Goal: Task Accomplishment & Management: Contribute content

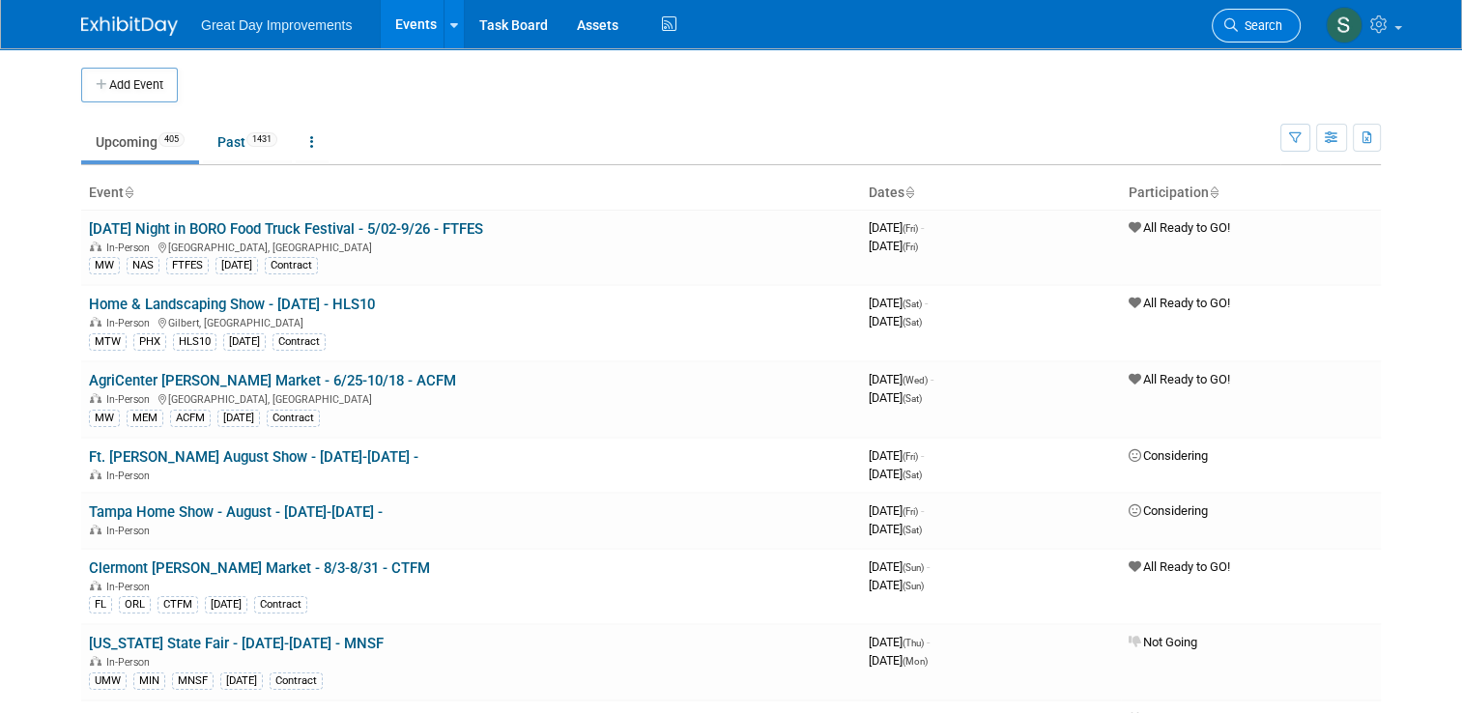
click at [1283, 28] on span "Search" at bounding box center [1260, 25] width 44 height 14
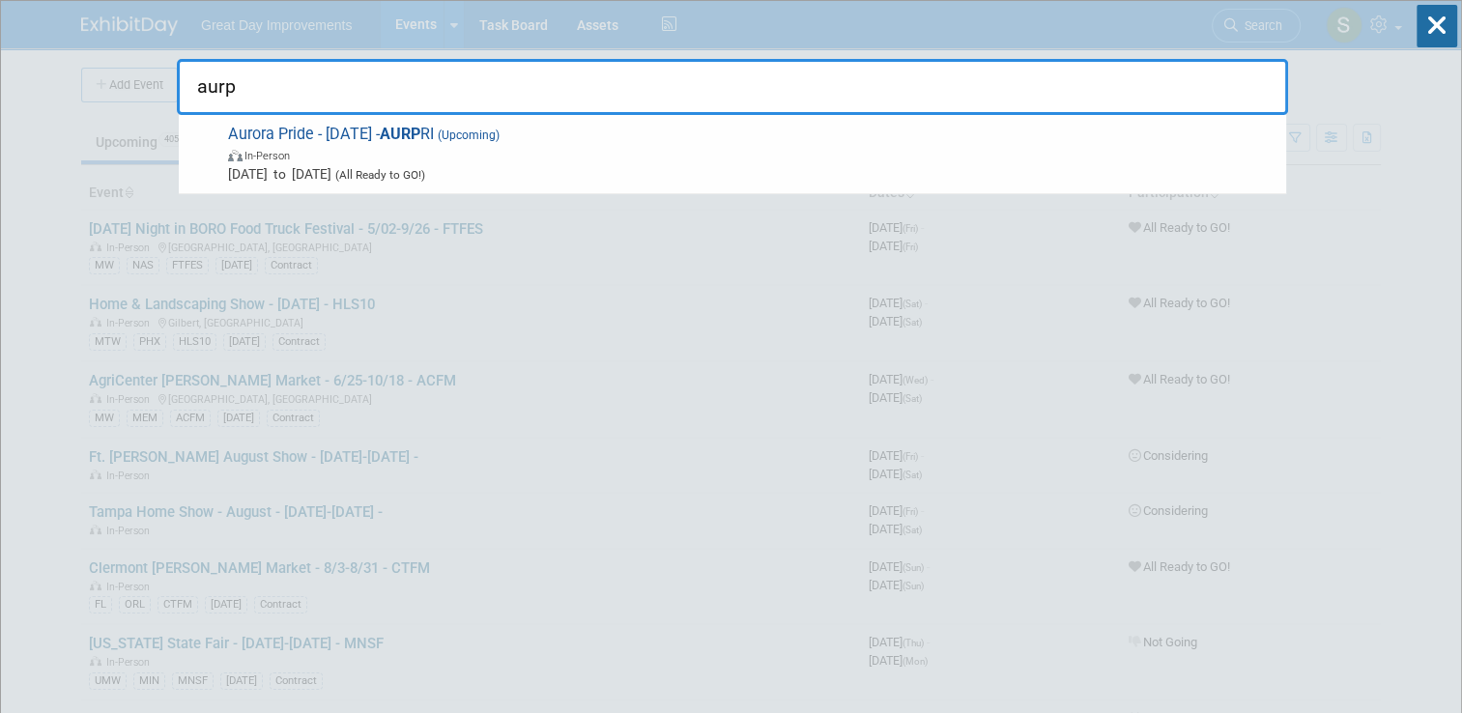
type input "aurp"
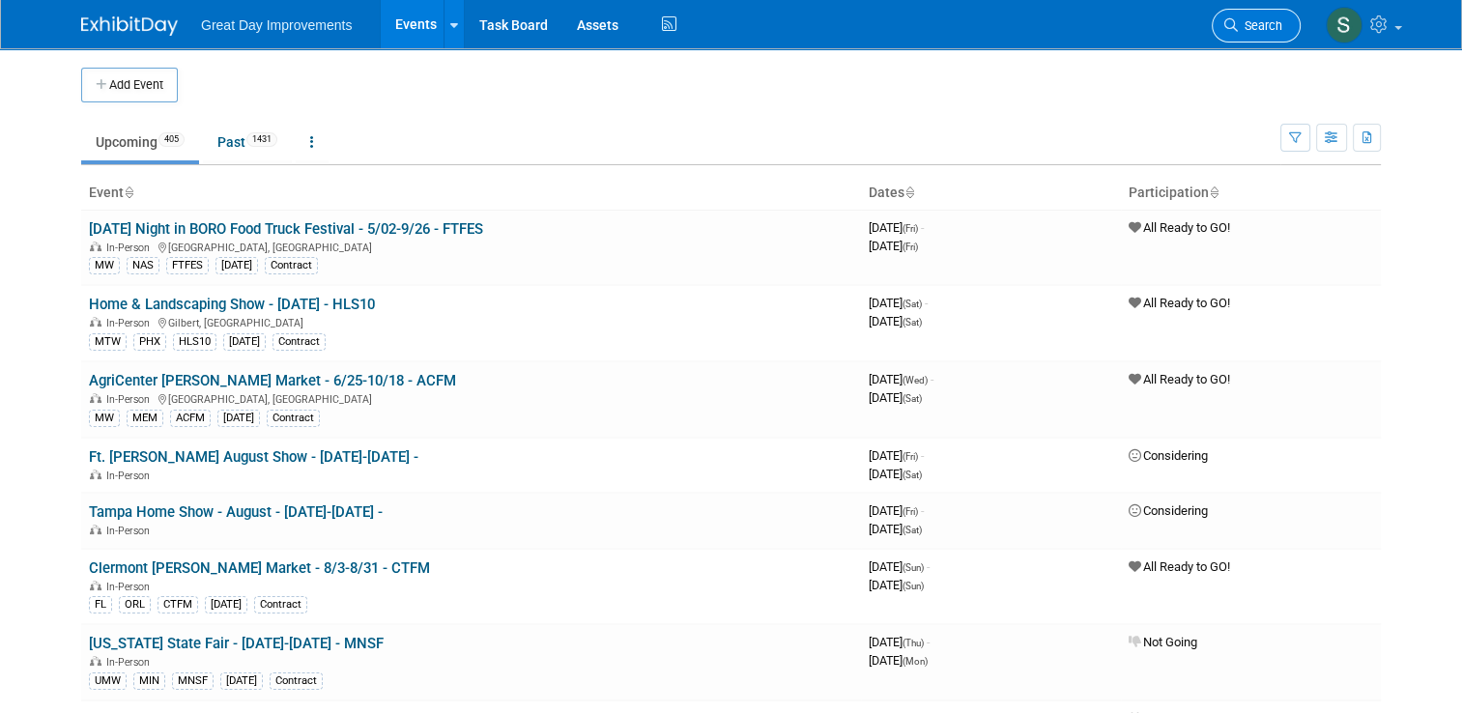
click at [1238, 30] on icon at bounding box center [1232, 25] width 14 height 14
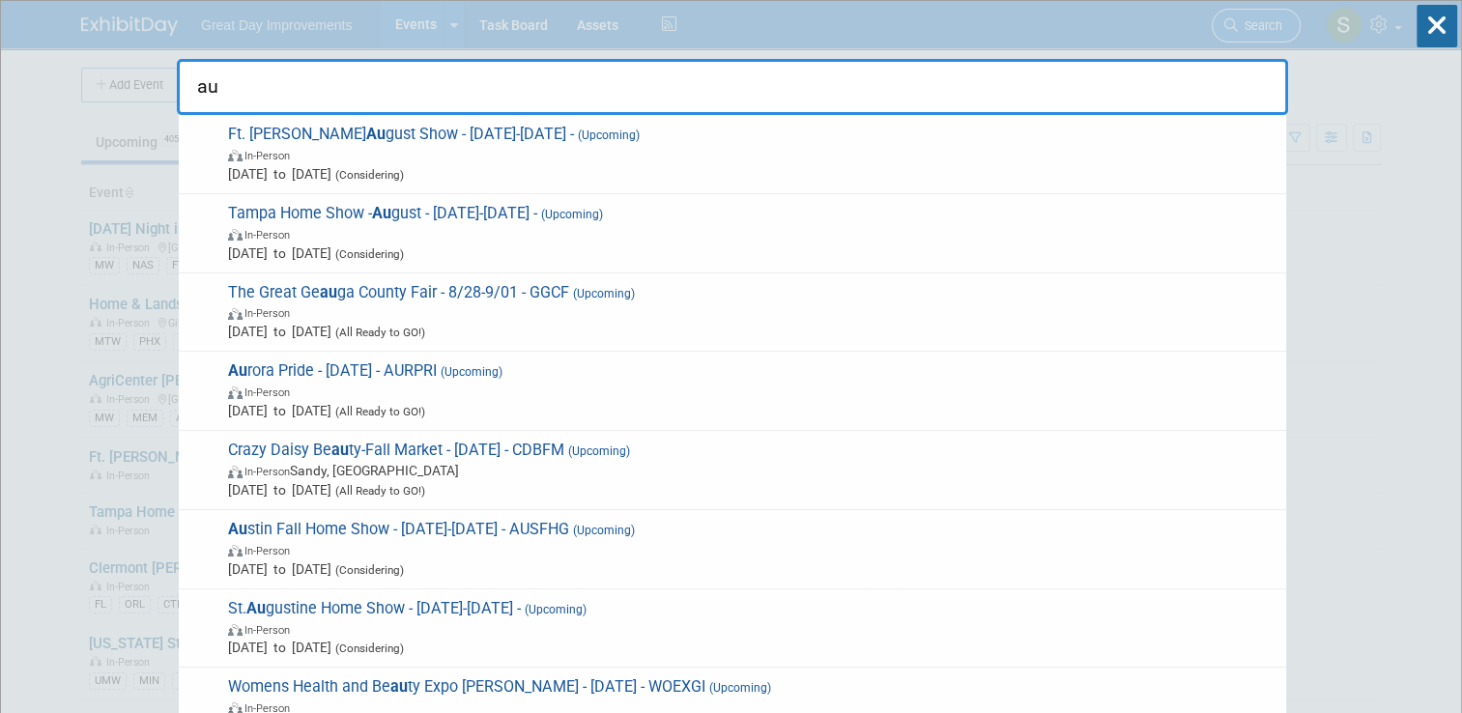
type input "aur"
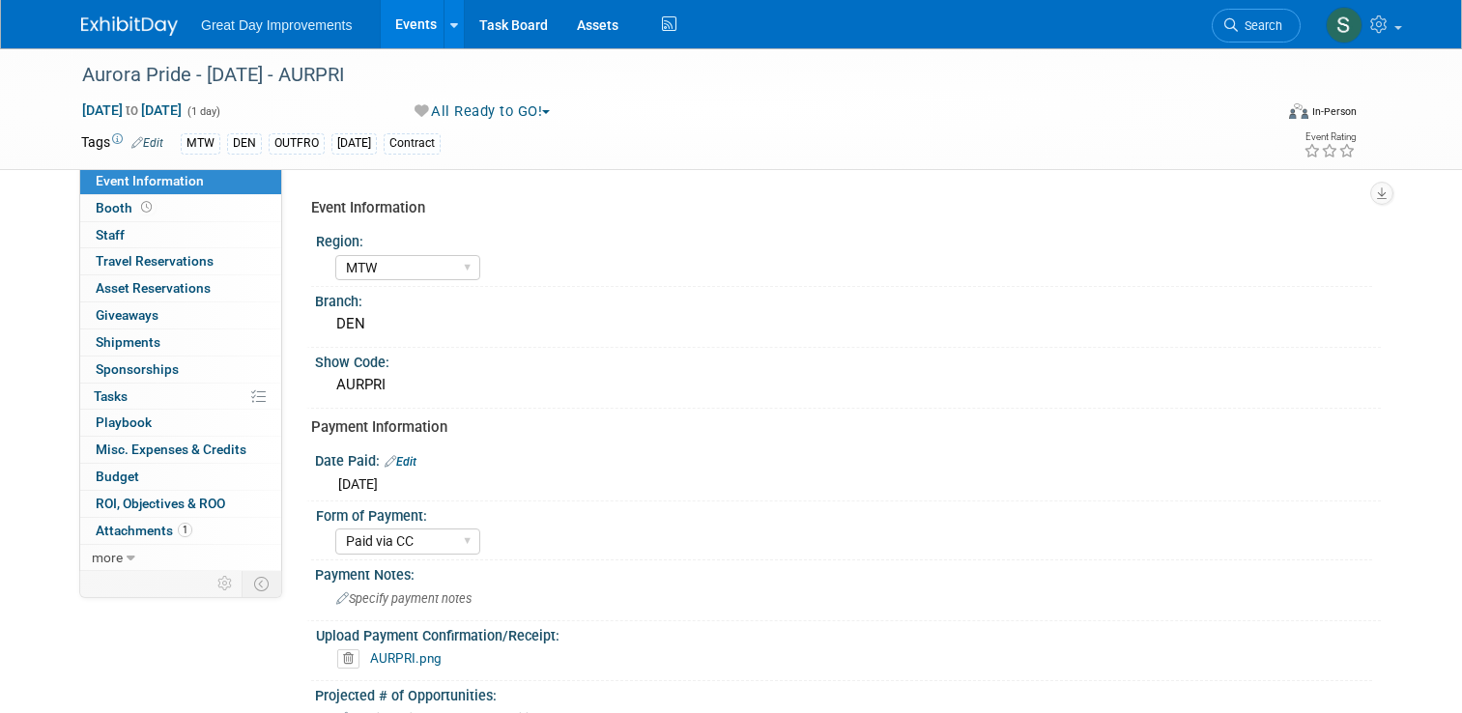
select select "MTW"
select select "Paid via CC"
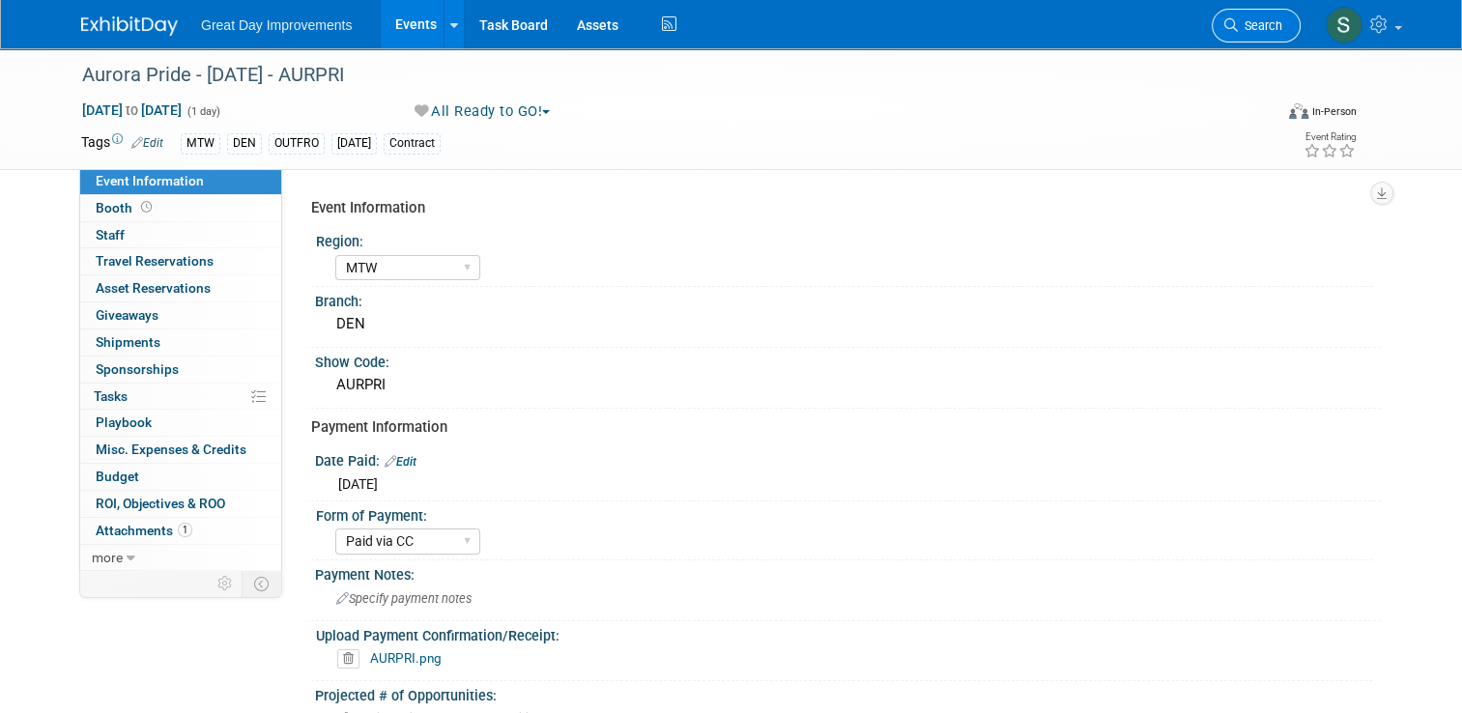
click at [1260, 18] on span "Search" at bounding box center [1260, 25] width 44 height 14
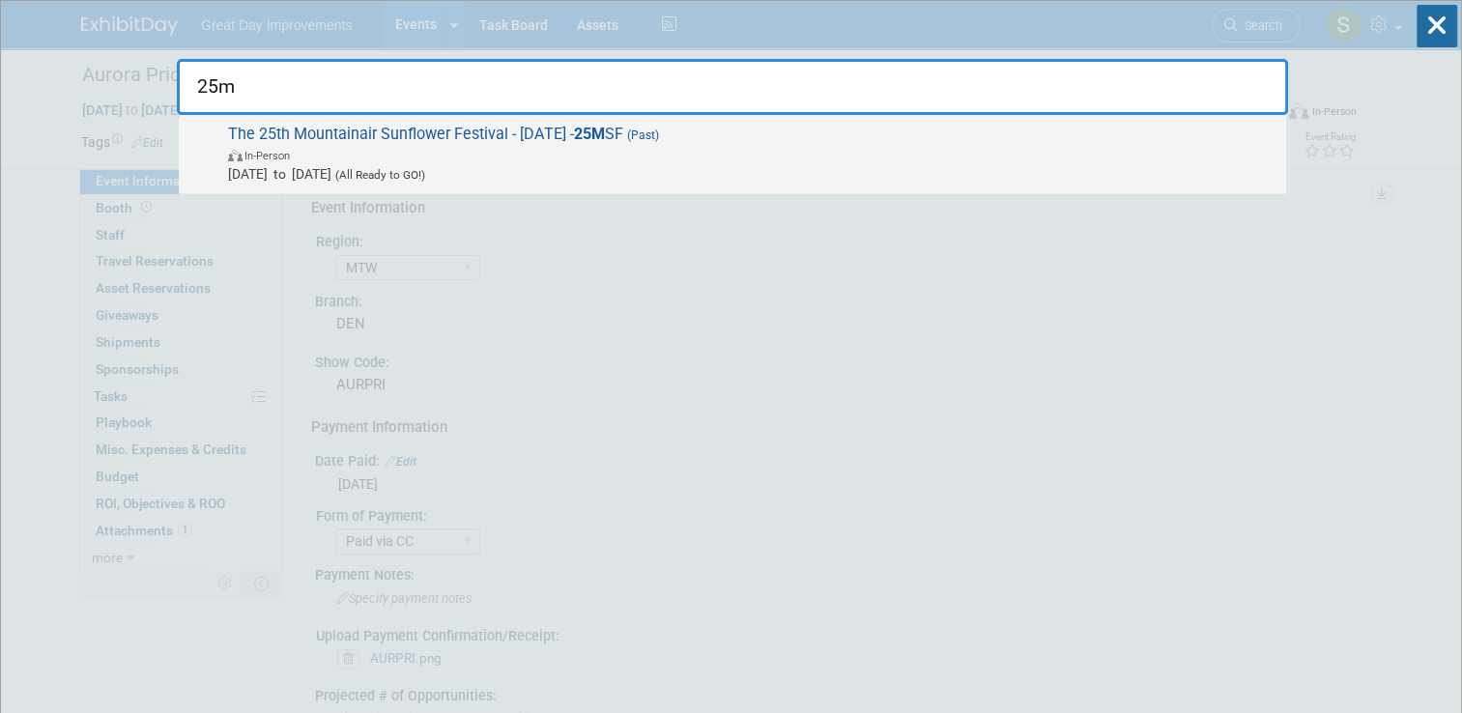
type input "25m"
click at [1094, 137] on span "The 25th Mountainair Sunflower Festival - 8/23/25 - 25M SF (Past) In-Person Aug…" at bounding box center [749, 154] width 1055 height 59
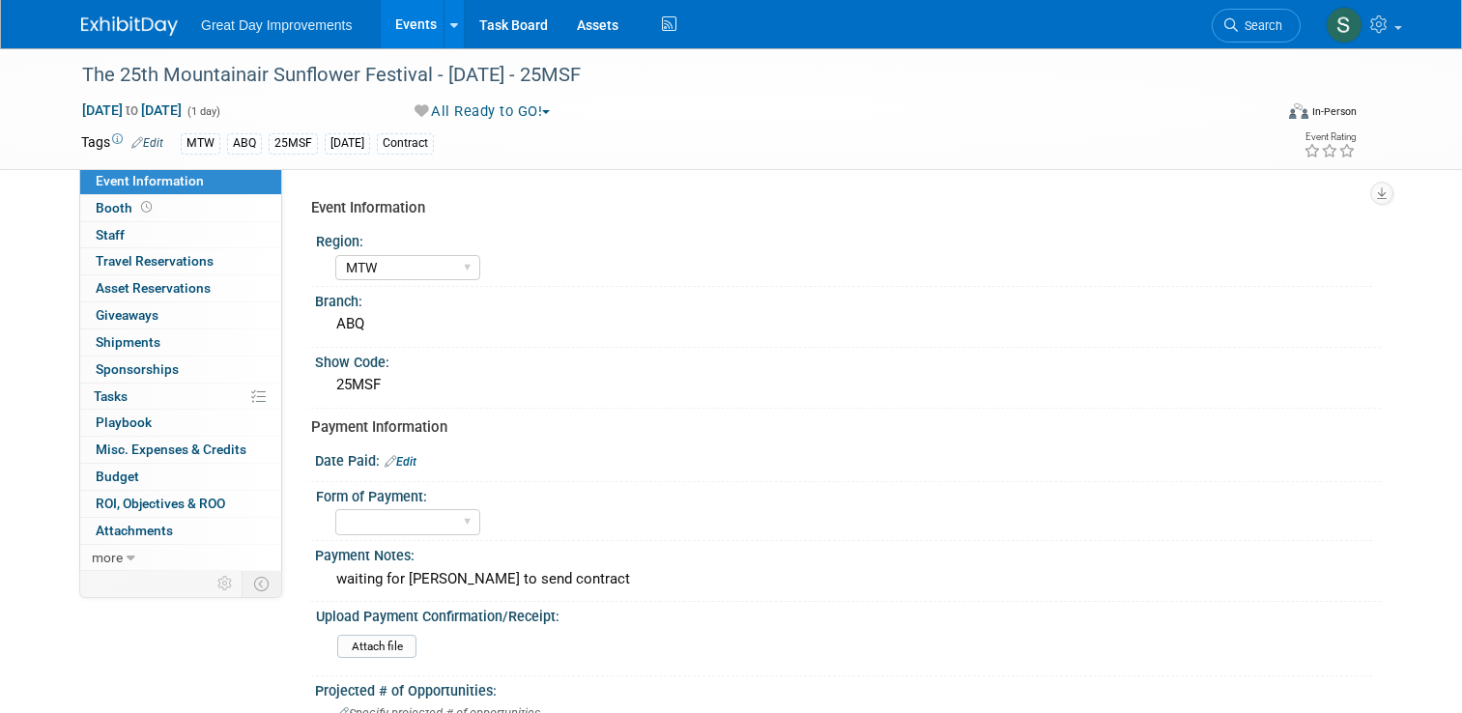
select select "MTW"
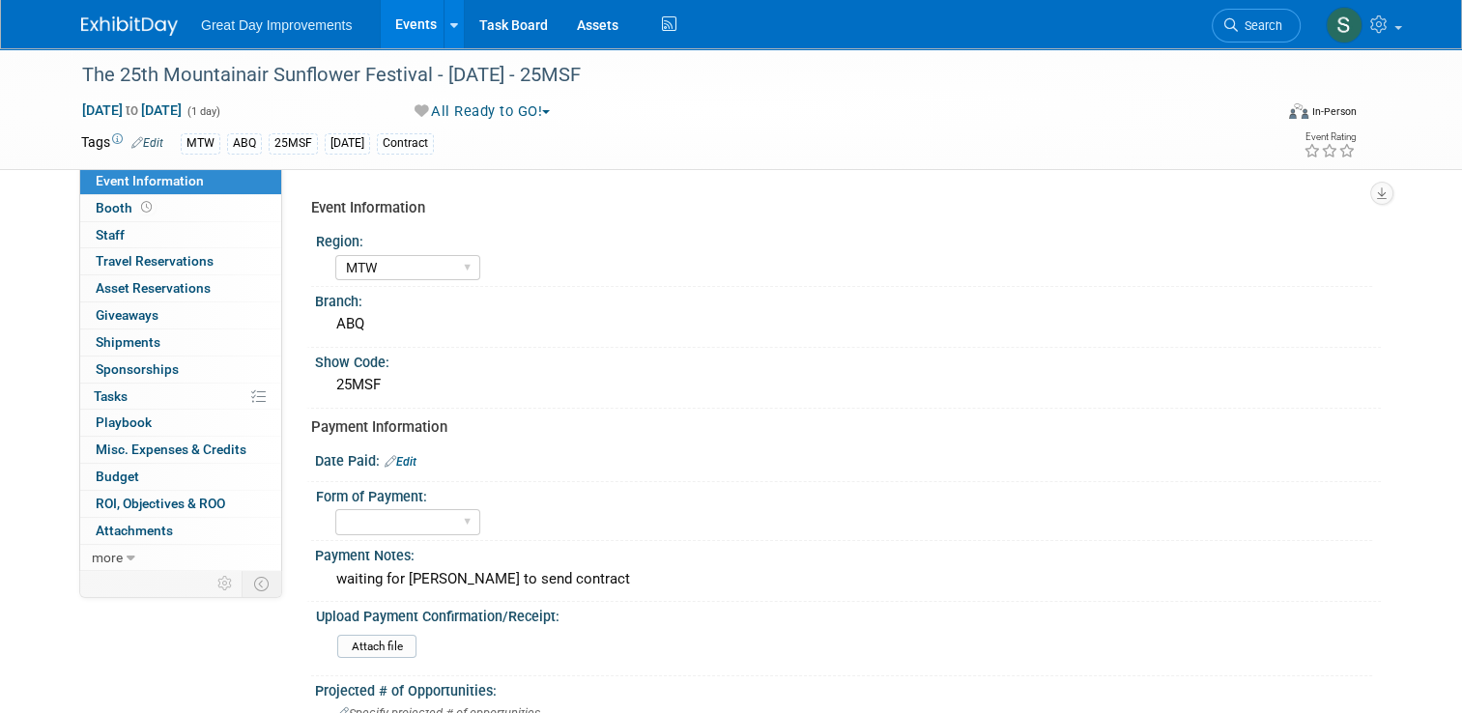
click at [530, 104] on button "All Ready to GO!" at bounding box center [483, 111] width 151 height 20
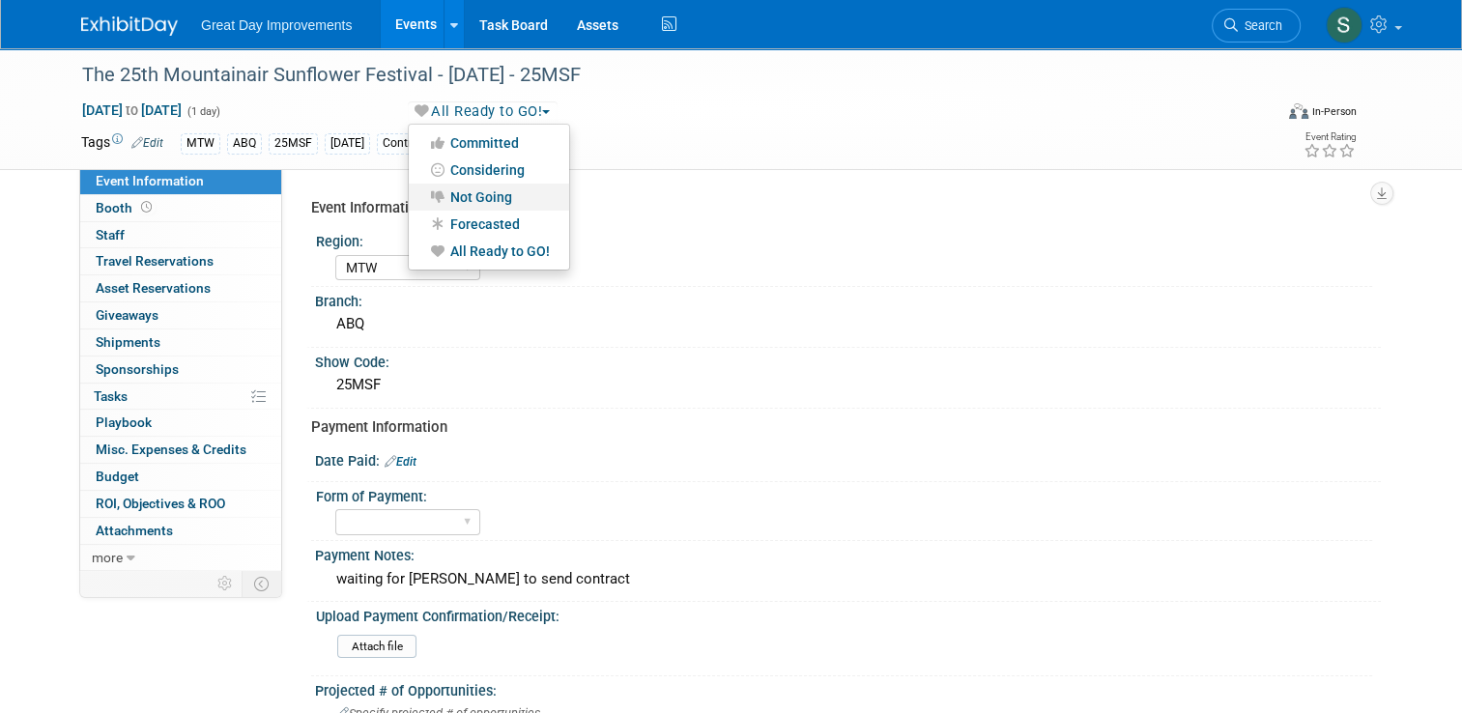
click at [506, 207] on link "Not Going" at bounding box center [489, 197] width 160 height 27
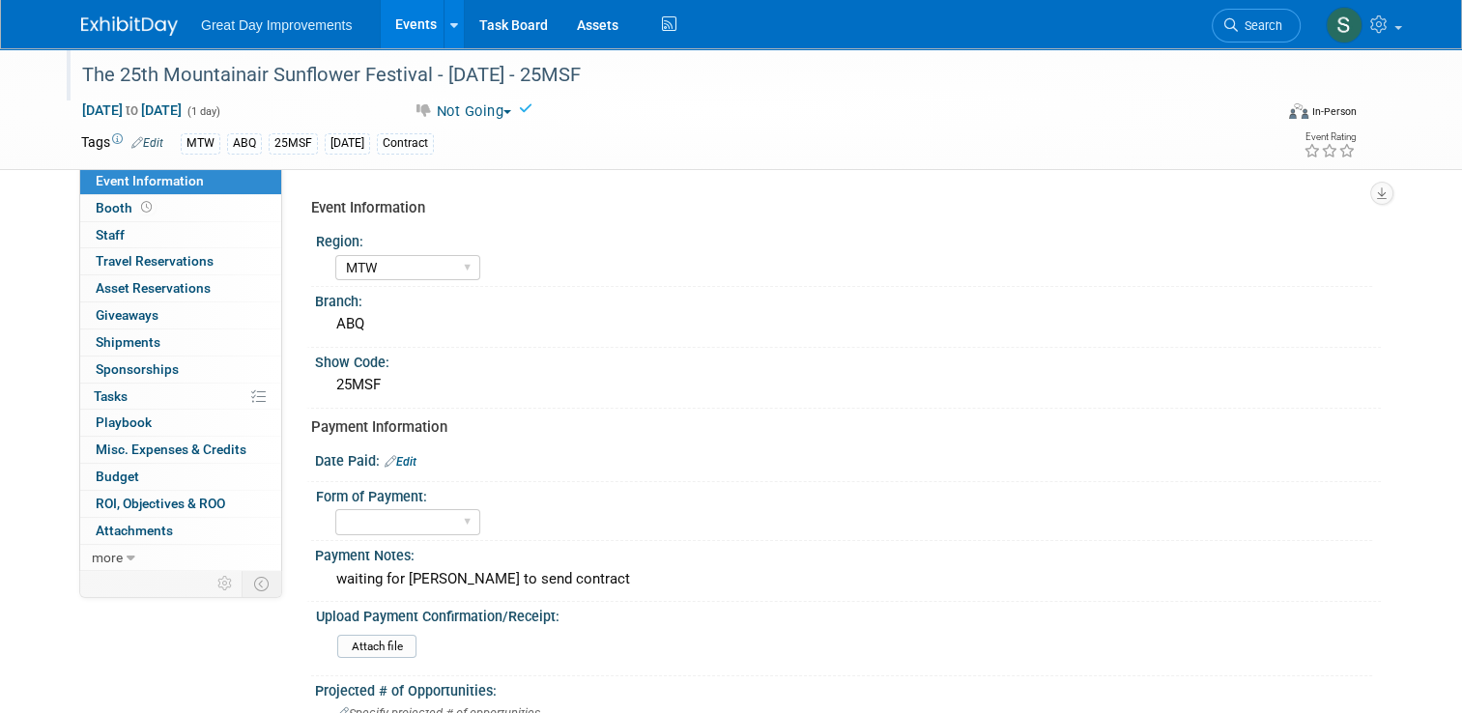
click at [545, 77] on div "The 25th Mountainair Sunflower Festival - 8/23/25 - 25MSF" at bounding box center [661, 75] width 1173 height 35
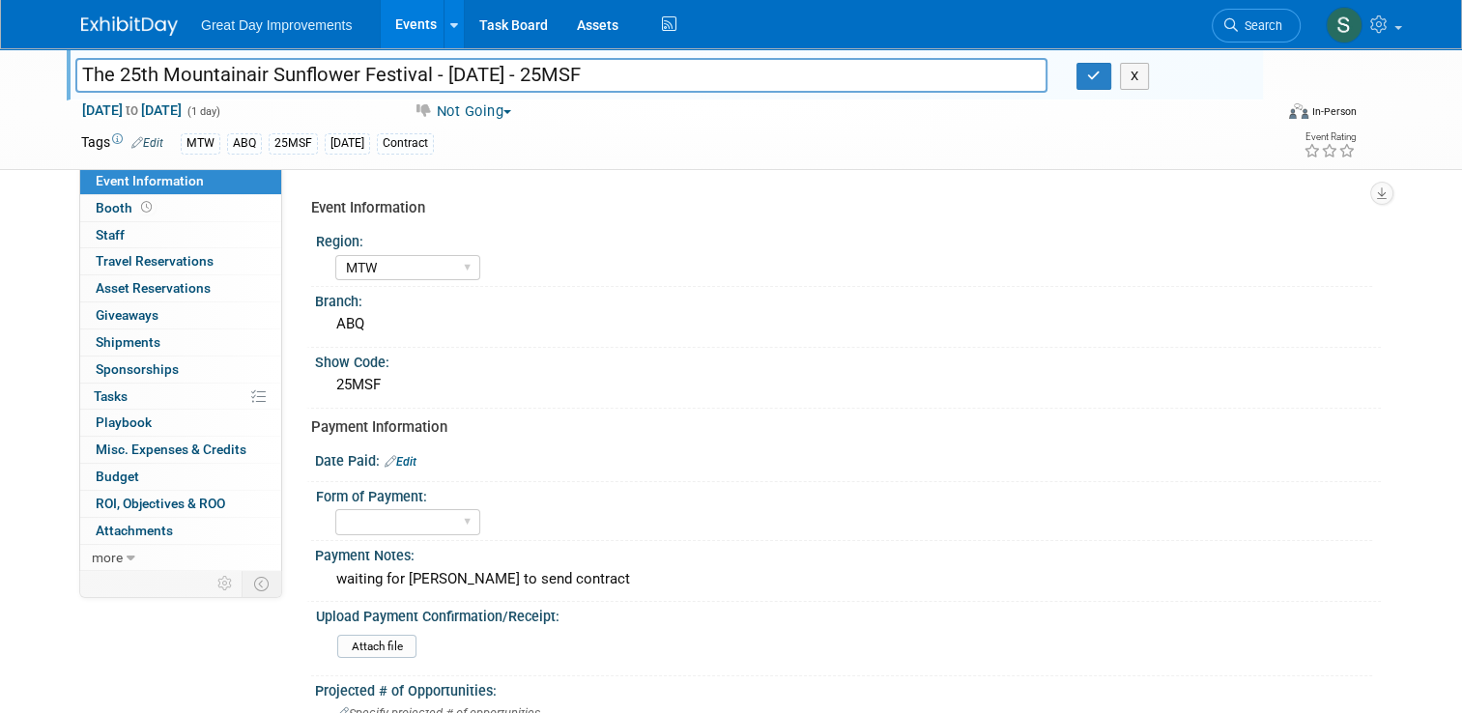
drag, startPoint x: 522, startPoint y: 74, endPoint x: 592, endPoint y: 76, distance: 69.6
click at [592, 76] on input "The 25th Mountainair Sunflower Festival - 8/23/25 - 25MSF" at bounding box center [561, 75] width 972 height 34
click at [114, 26] on img at bounding box center [129, 25] width 97 height 19
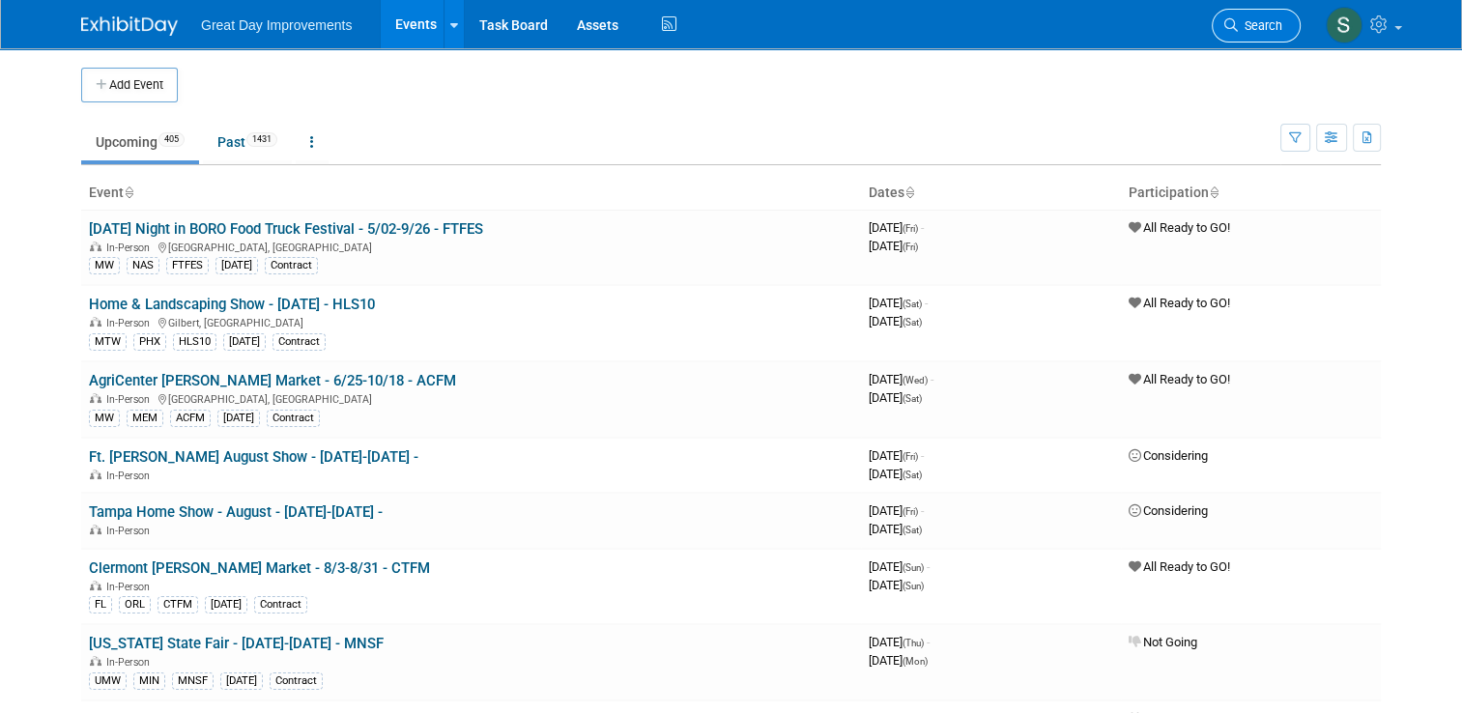
click at [1238, 25] on icon at bounding box center [1232, 25] width 14 height 14
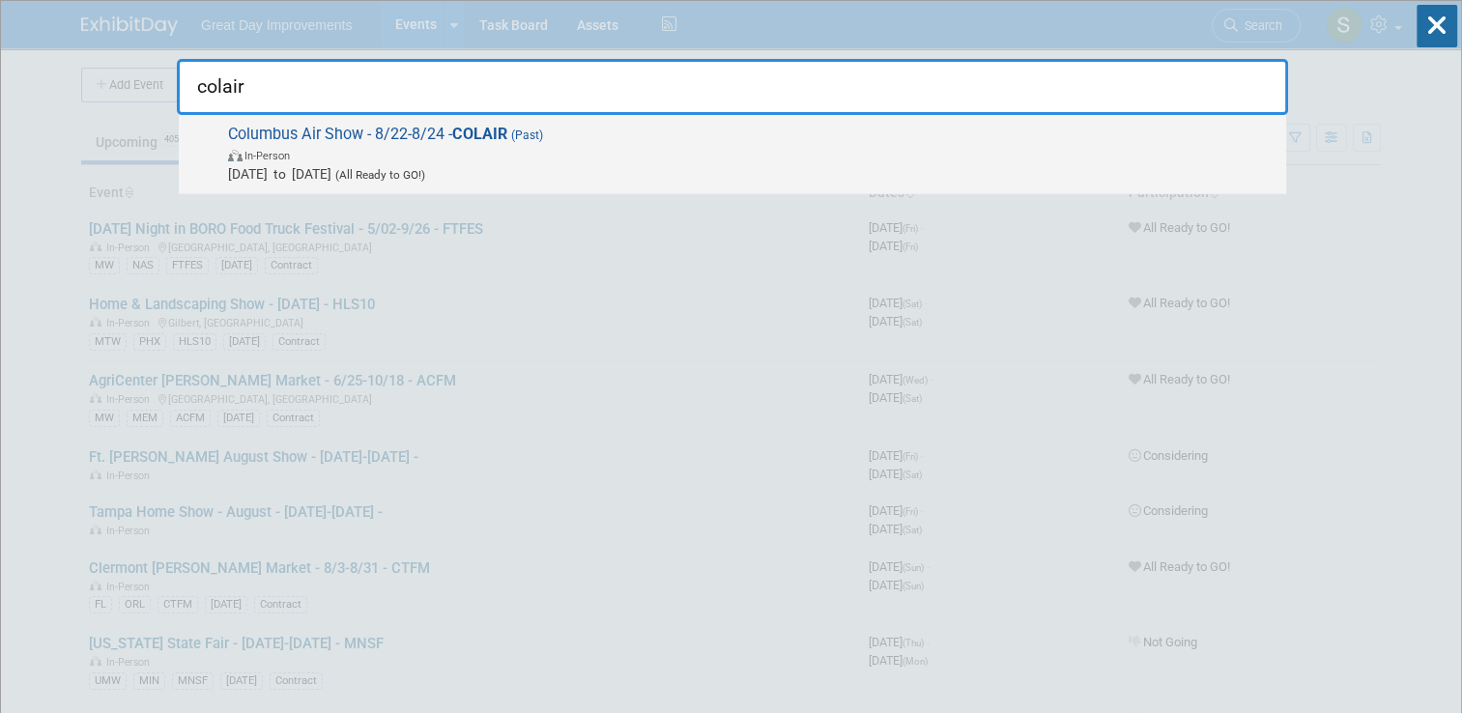
type input "colair"
click at [767, 164] on span "Aug 22, 2025 to Aug 24, 2025 (All Ready to GO!)" at bounding box center [752, 173] width 1049 height 19
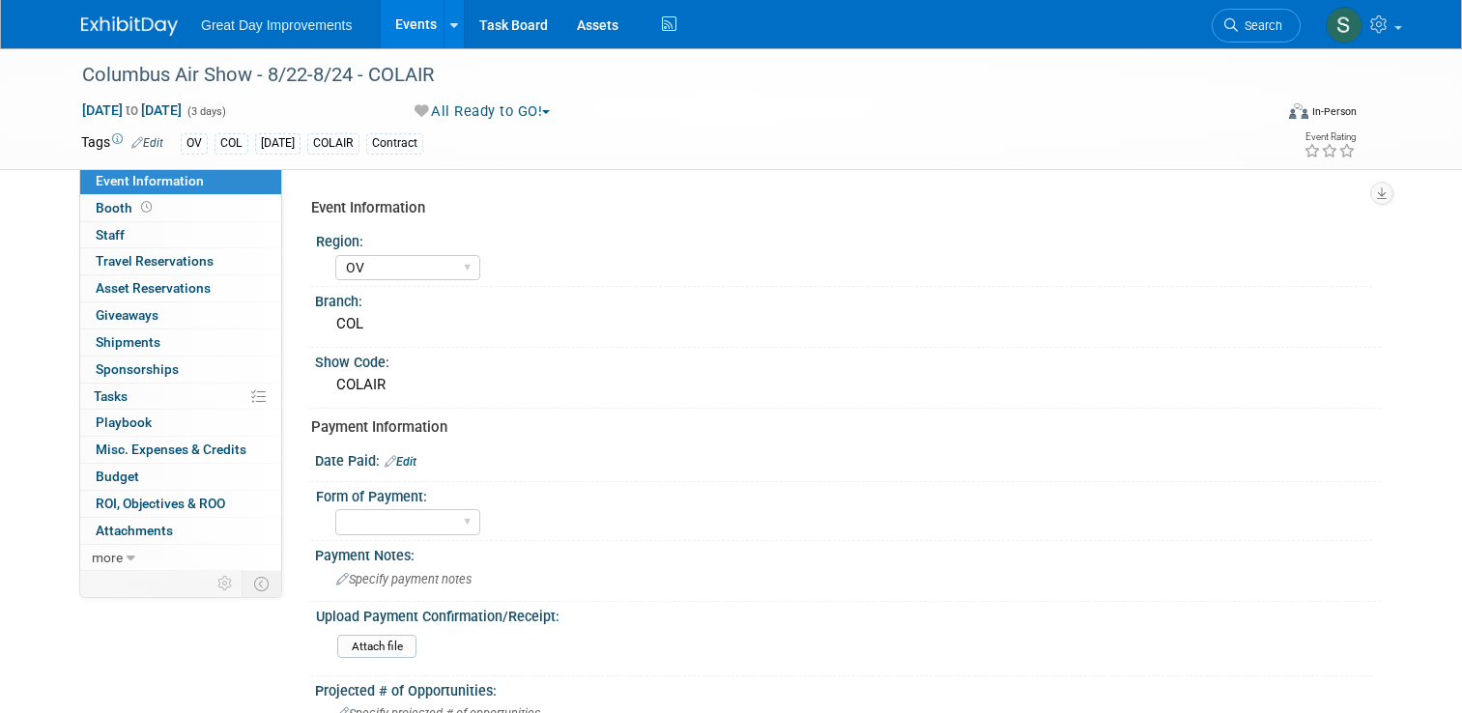
select select "OV"
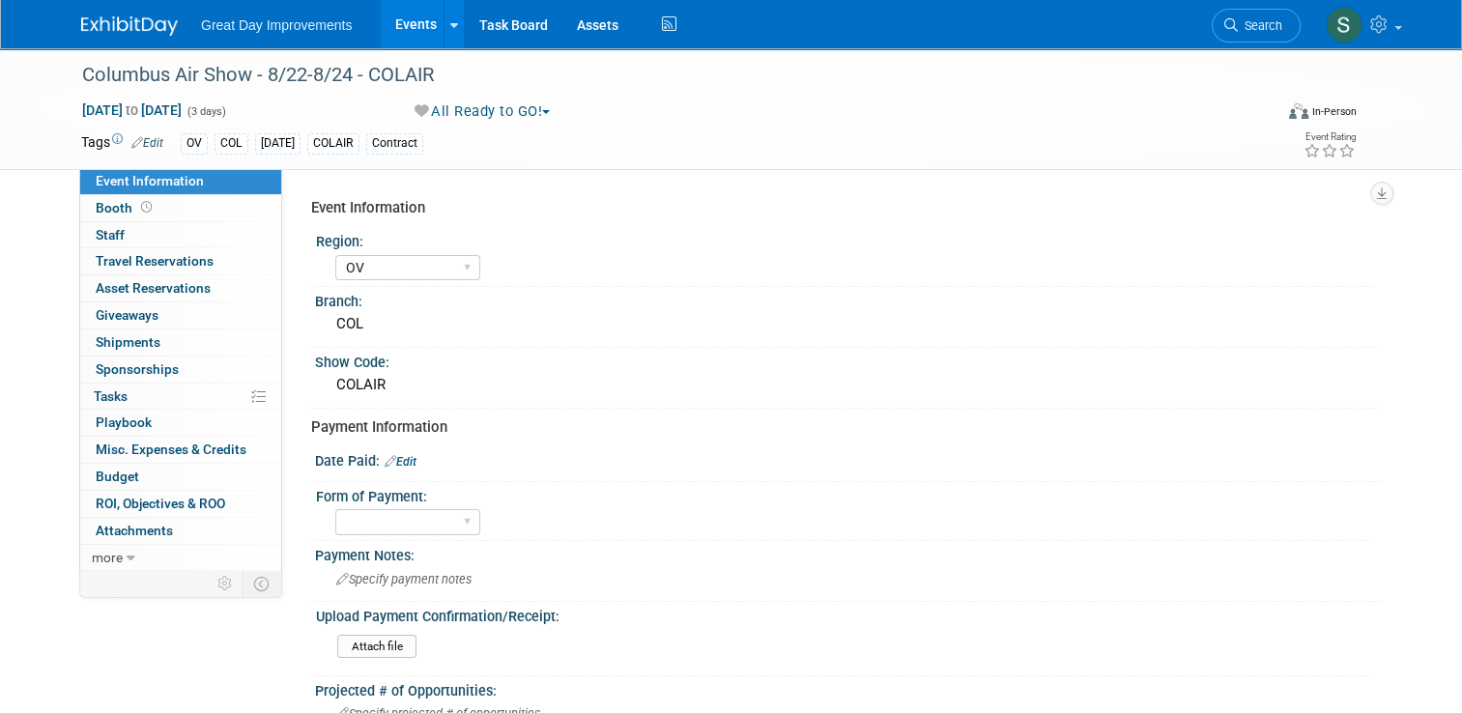
click at [522, 111] on button "All Ready to GO!" at bounding box center [483, 111] width 151 height 20
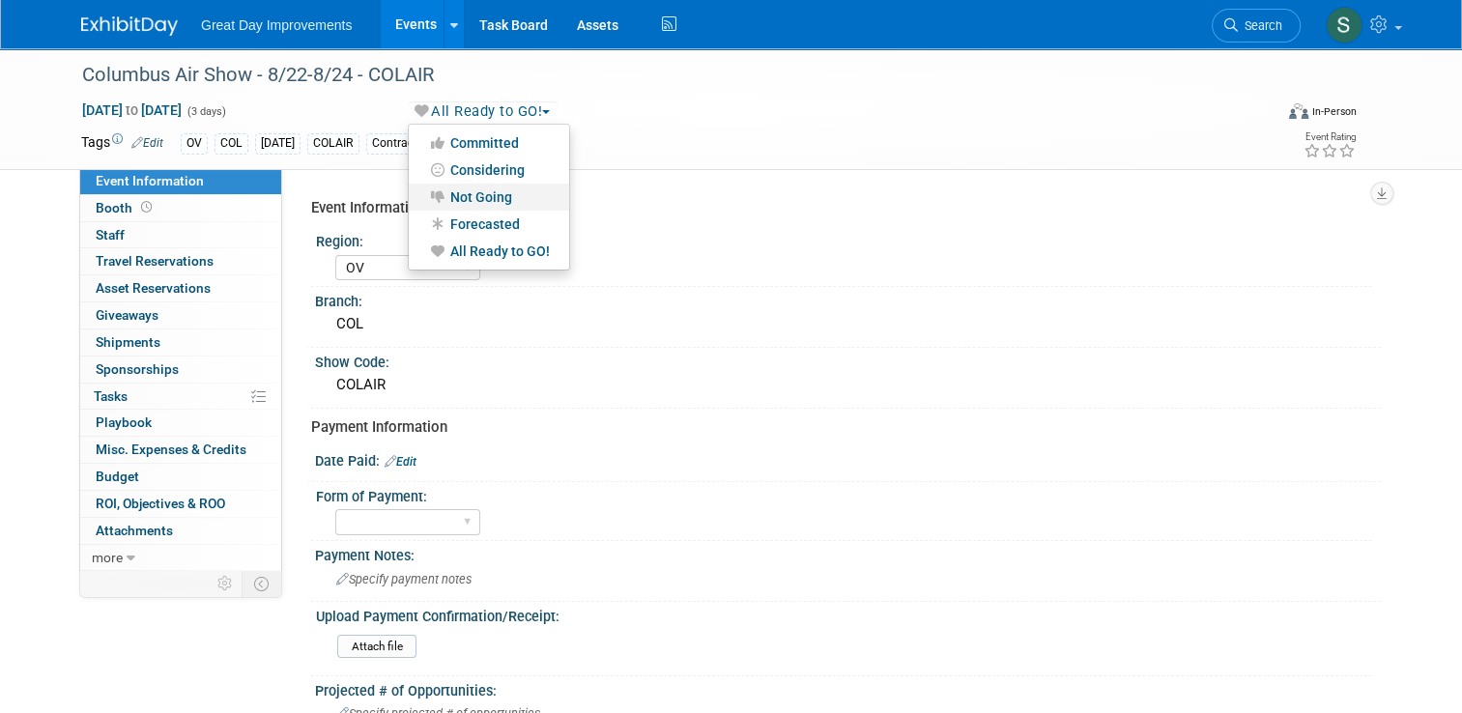
click at [497, 200] on link "Not Going" at bounding box center [489, 197] width 160 height 27
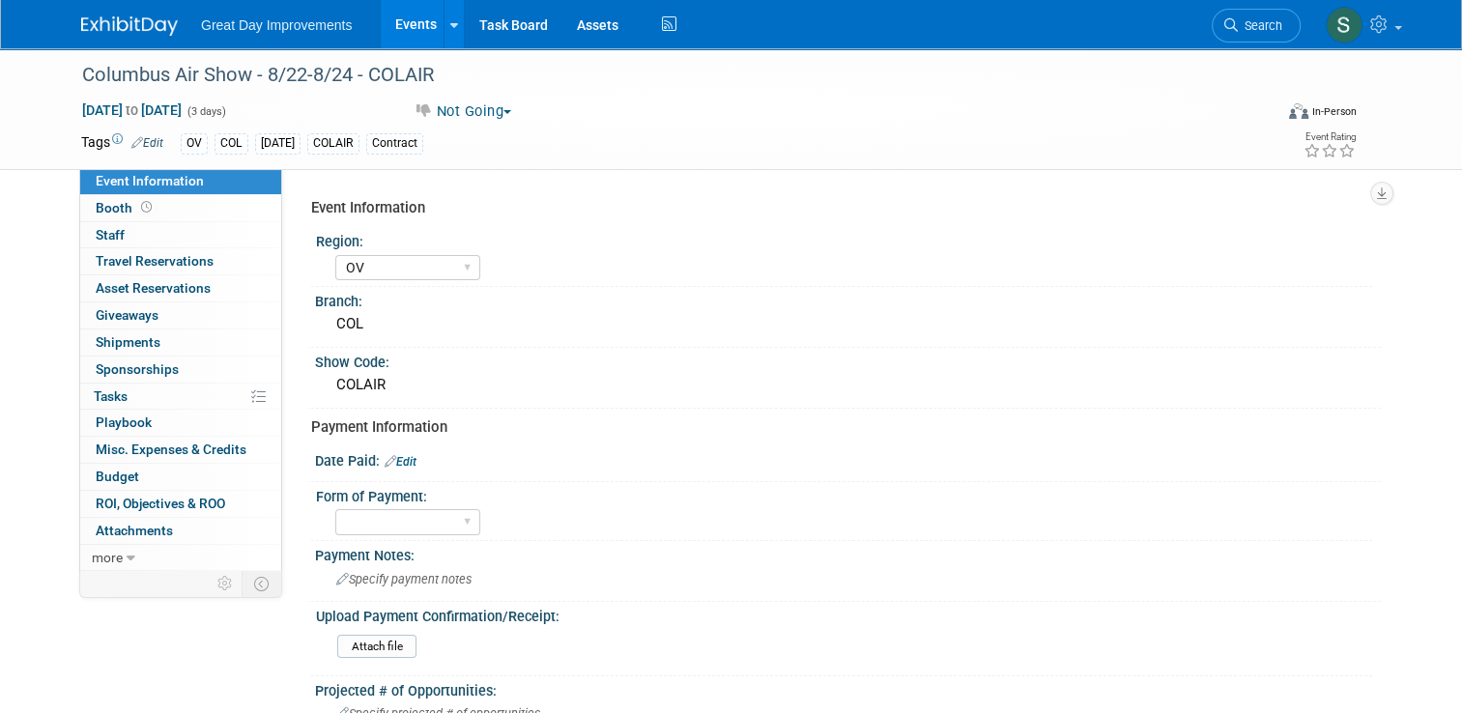
drag, startPoint x: 983, startPoint y: 79, endPoint x: 1181, endPoint y: -36, distance: 229.1
click at [1181, 0] on html "Great Day Improvements Events Add Event Bulk Upload Events Shareable Event Boar…" at bounding box center [731, 356] width 1462 height 713
click at [1257, 29] on span "Search" at bounding box center [1260, 25] width 44 height 14
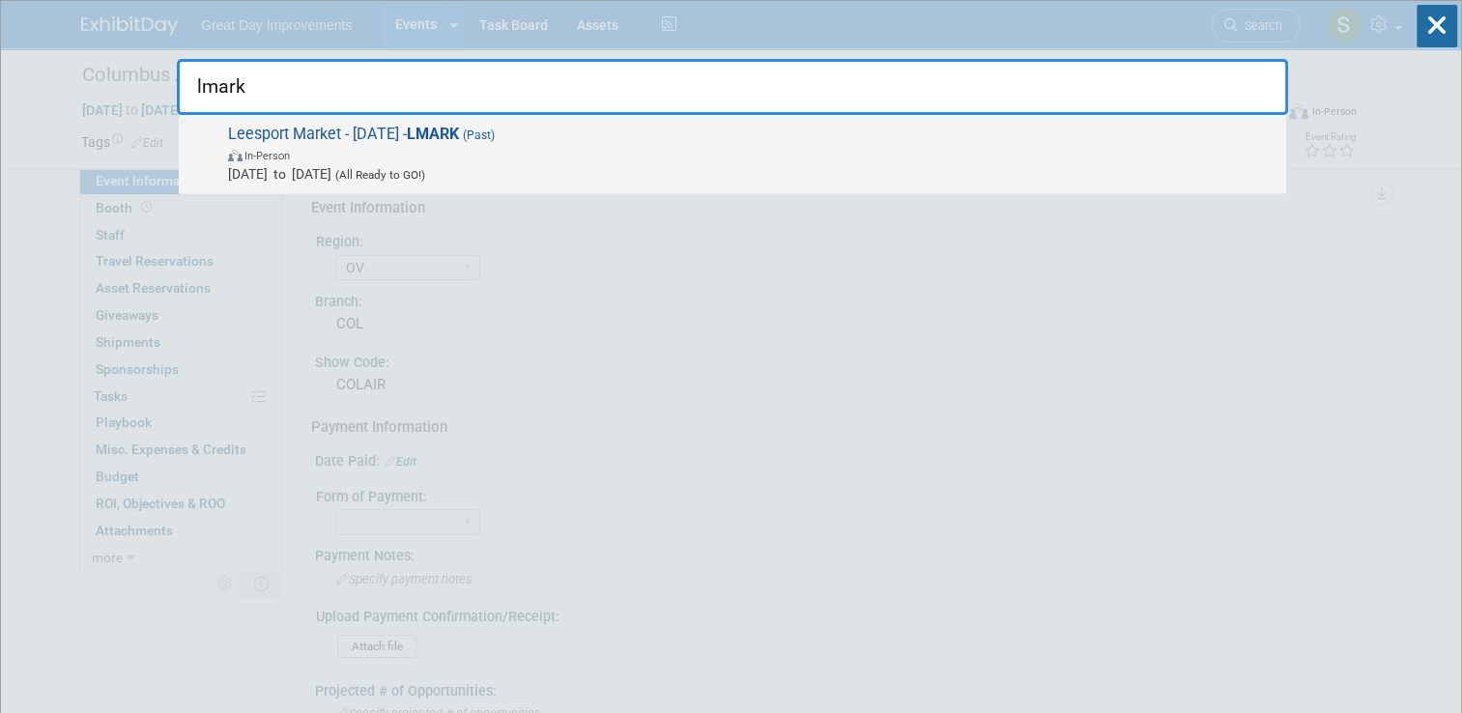
type input "lmark"
click at [445, 154] on span "In-Person" at bounding box center [752, 154] width 1049 height 19
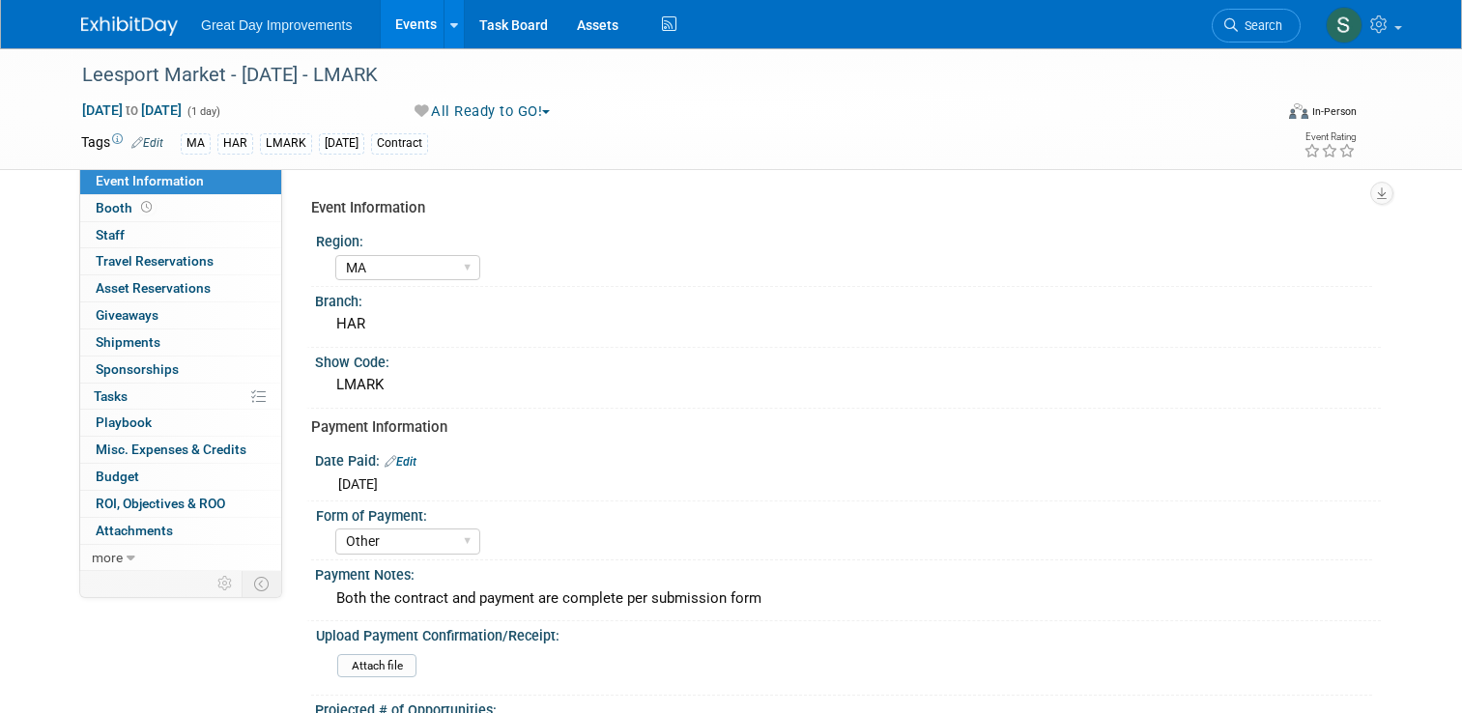
select select "MA"
select select "Other"
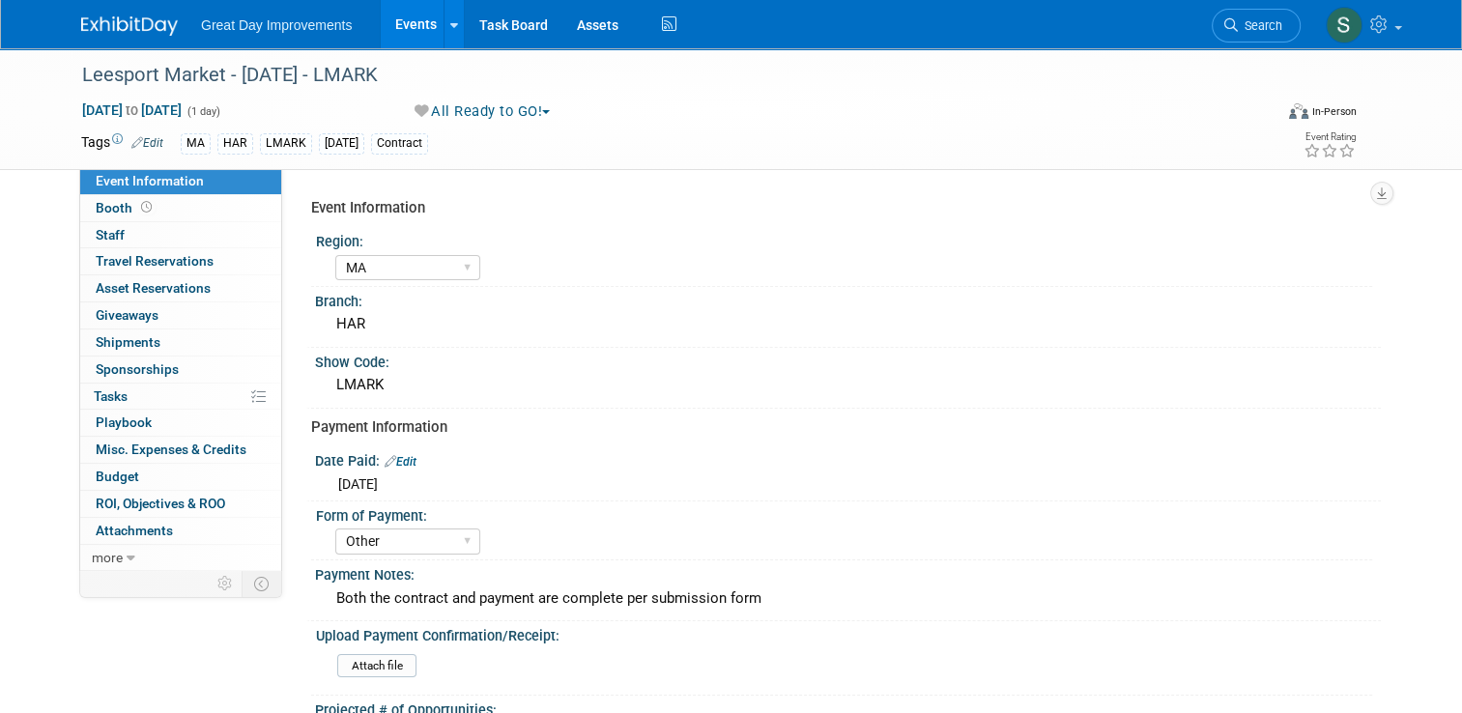
click at [467, 109] on button "All Ready to GO!" at bounding box center [483, 111] width 151 height 20
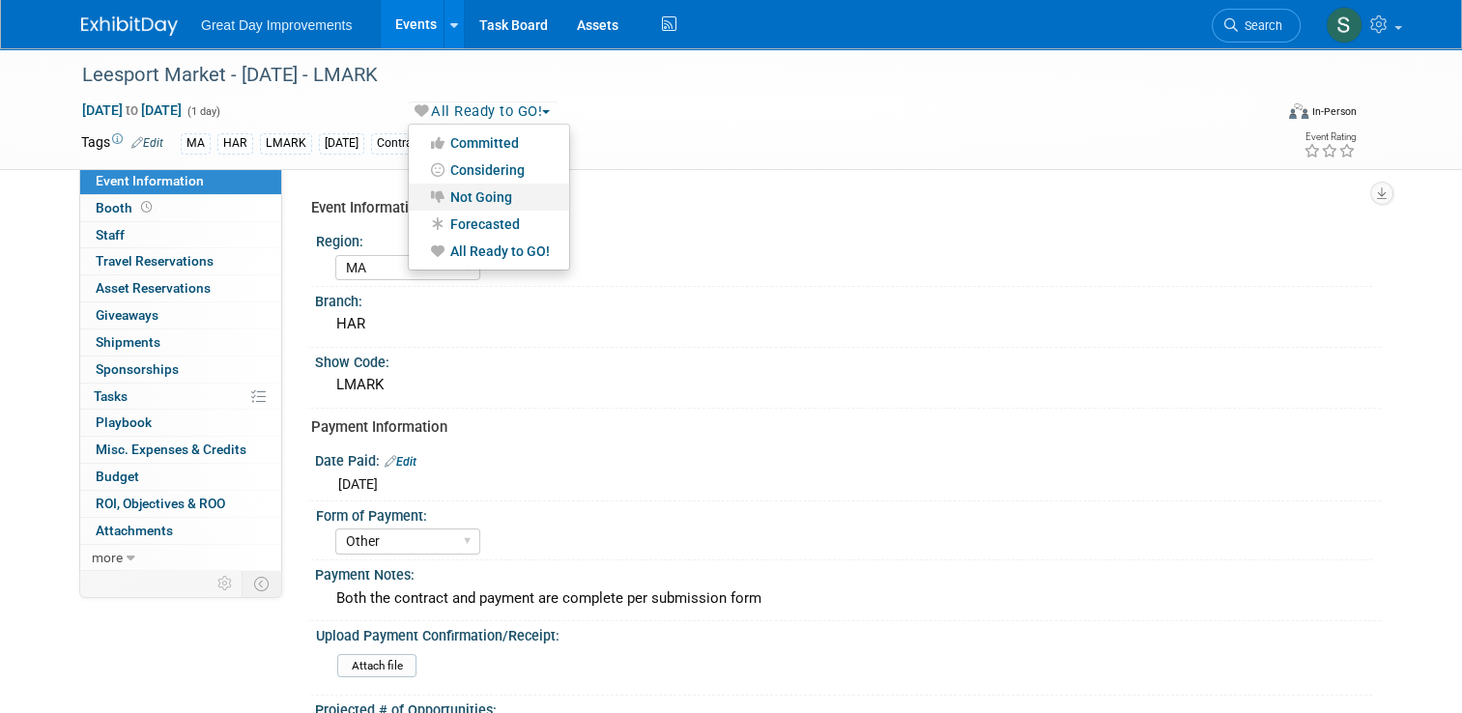
click at [479, 196] on link "Not Going" at bounding box center [489, 197] width 160 height 27
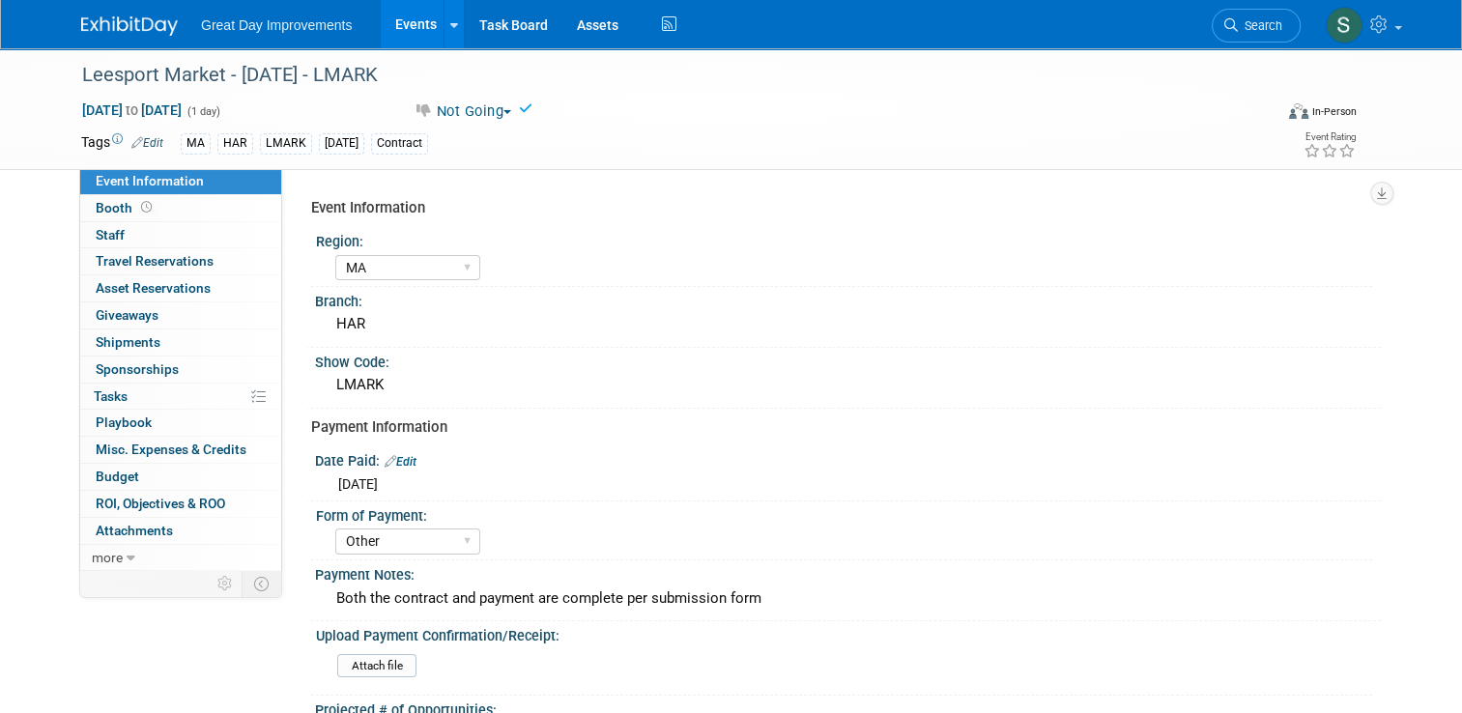
click at [86, 24] on img at bounding box center [129, 25] width 97 height 19
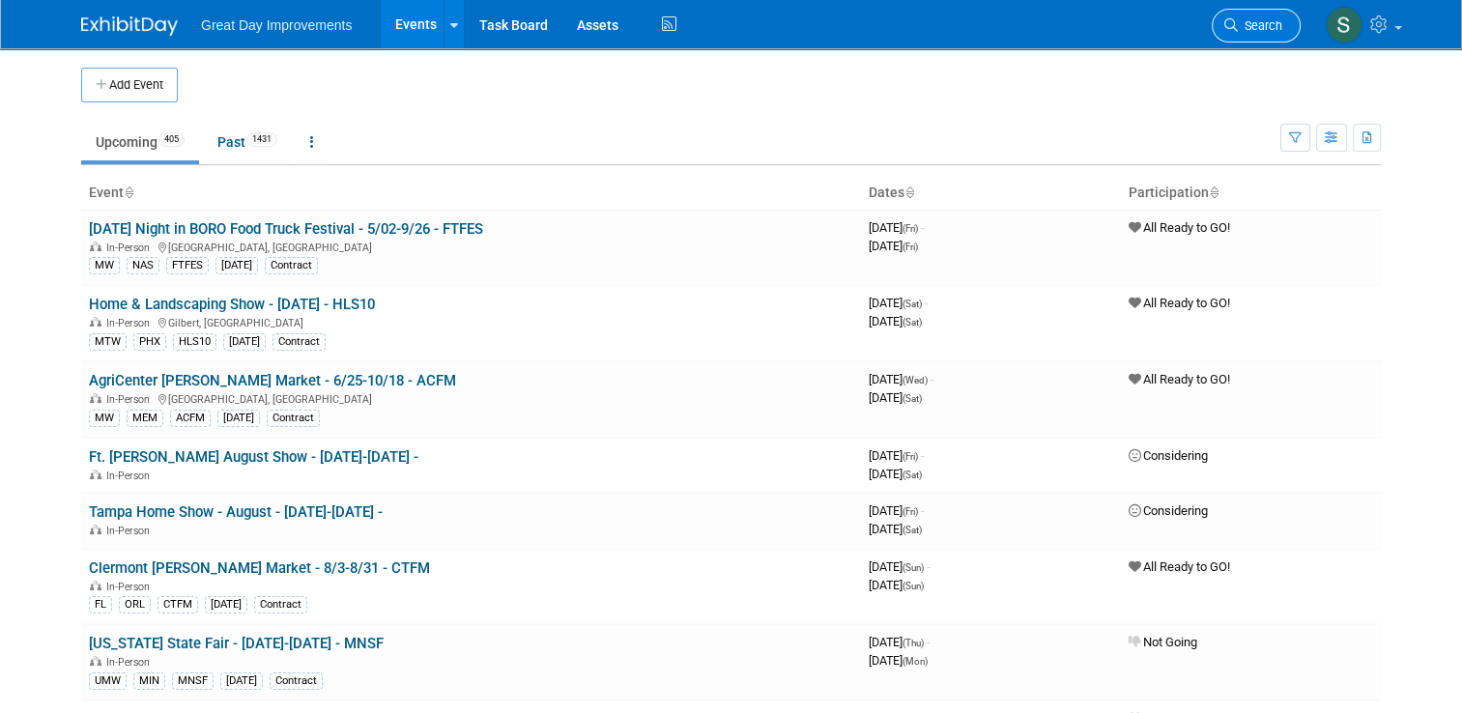
click at [1281, 24] on span "Search" at bounding box center [1260, 25] width 44 height 14
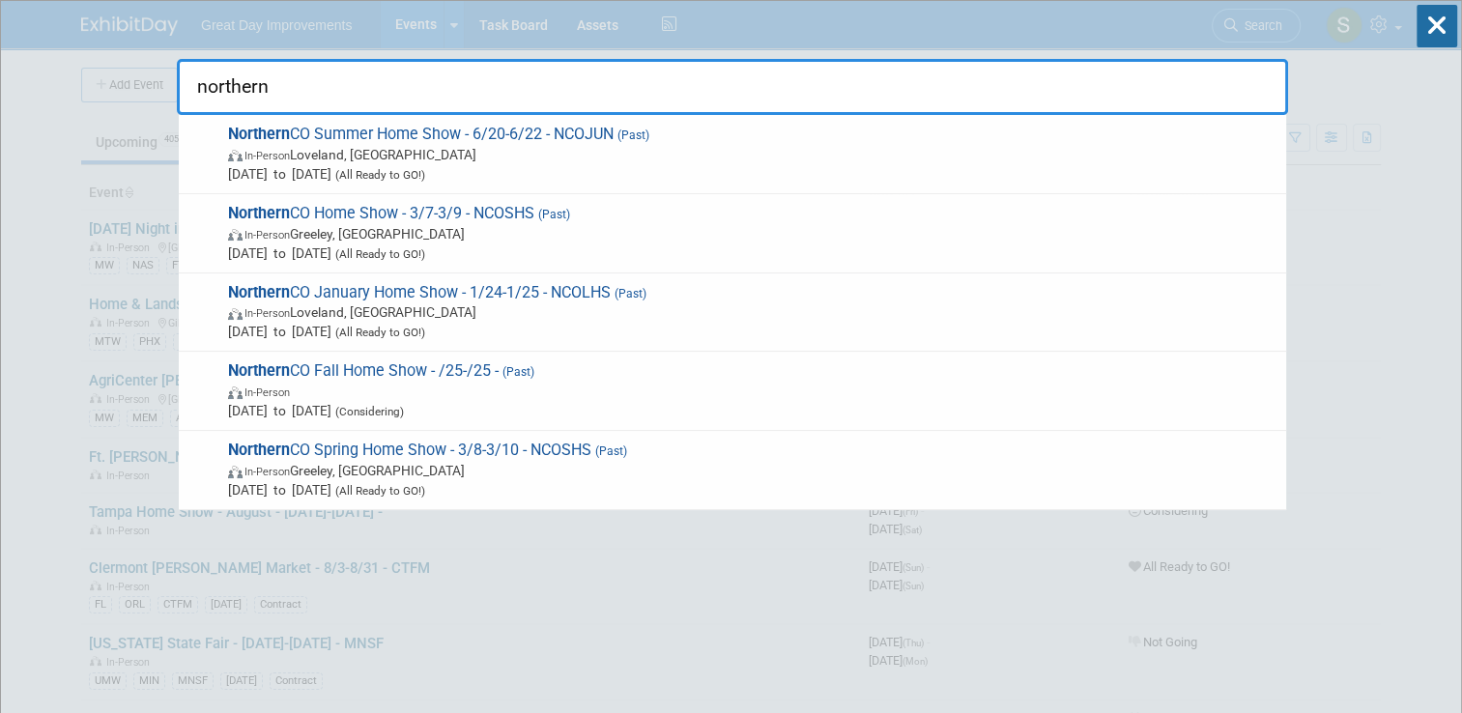
type input "northern"
click at [781, 77] on input "northern" at bounding box center [733, 87] width 1112 height 56
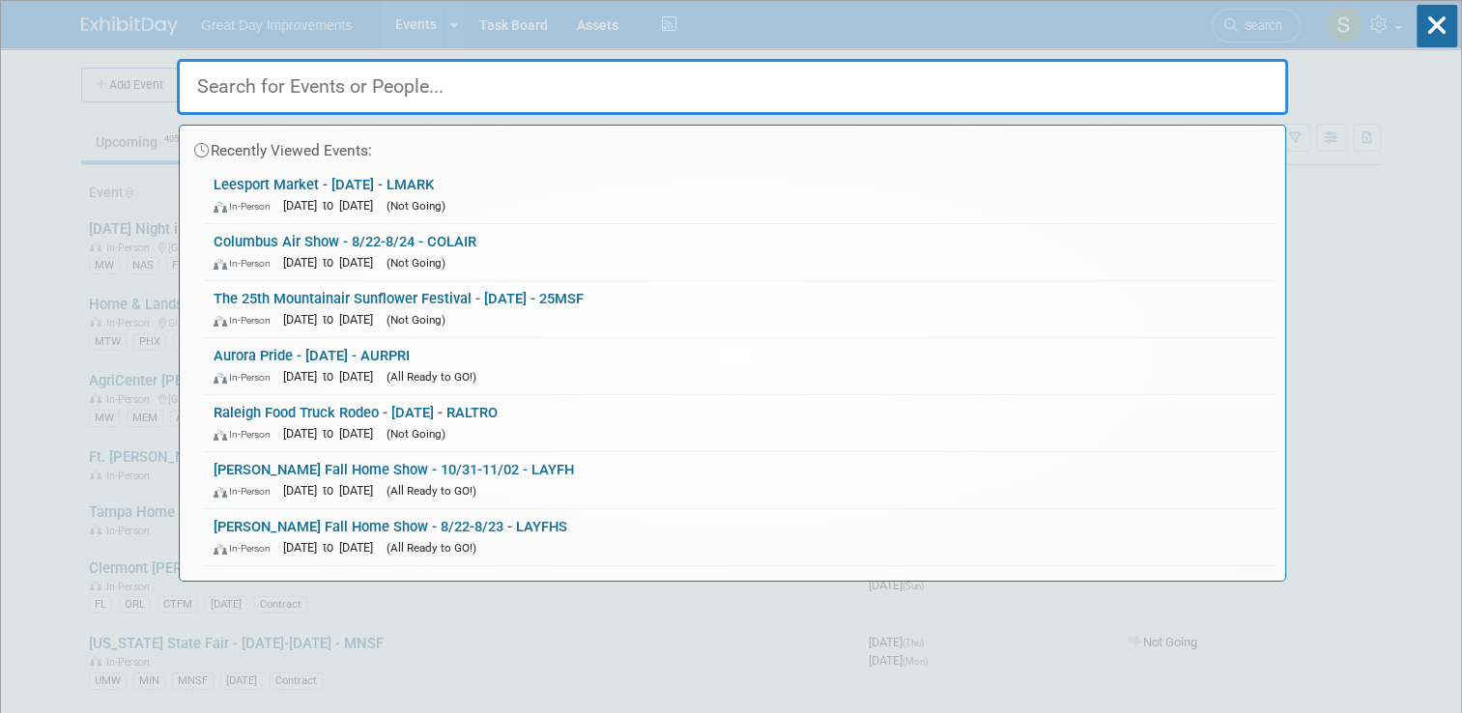
paste input "NCOCT"
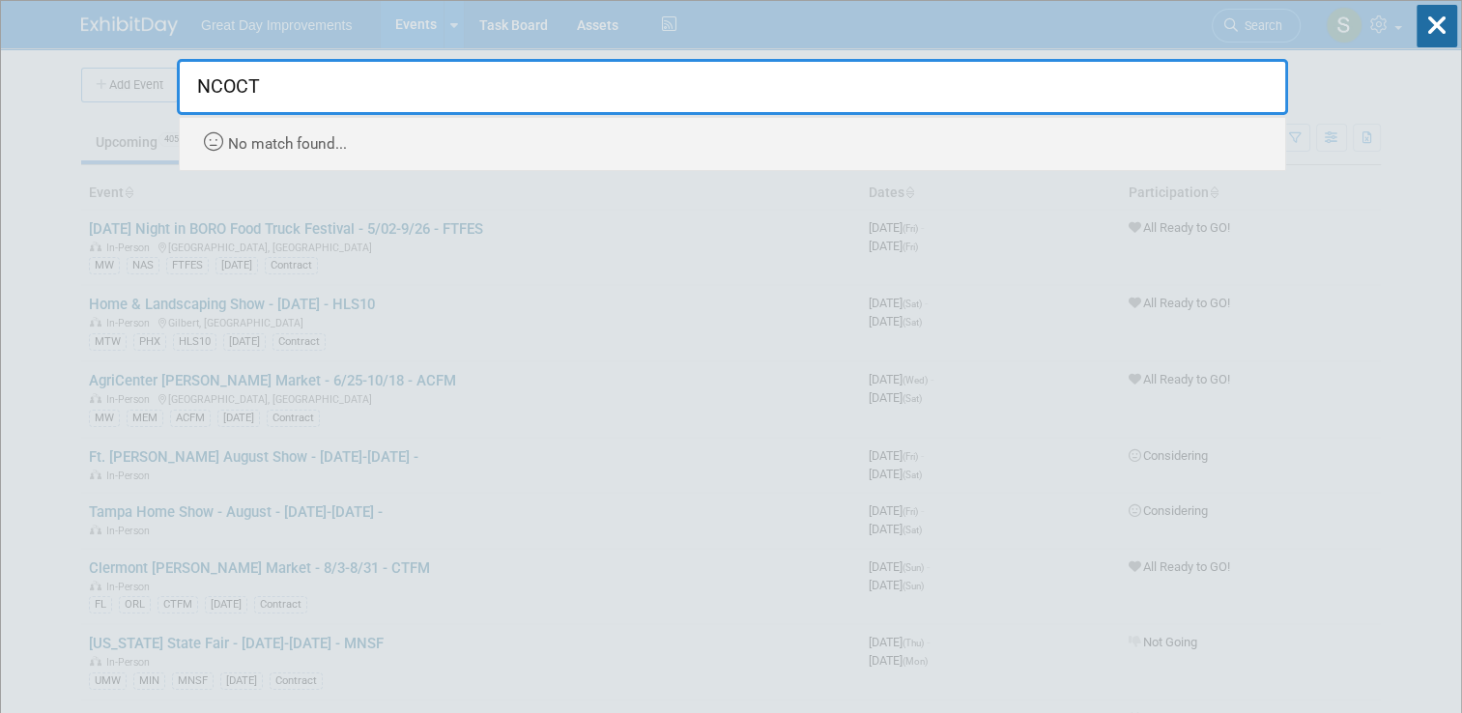
type input "NCOCT"
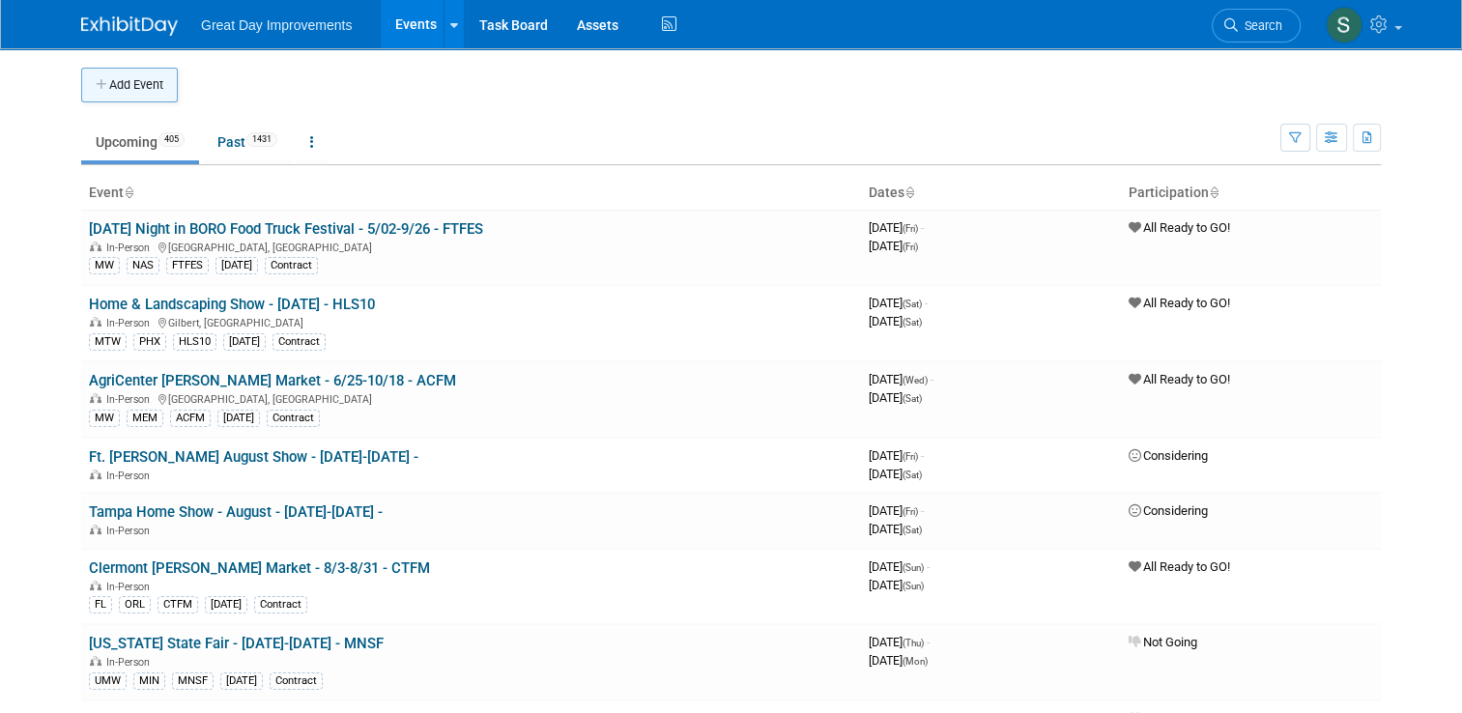
click at [143, 90] on button "Add Event" at bounding box center [129, 85] width 97 height 35
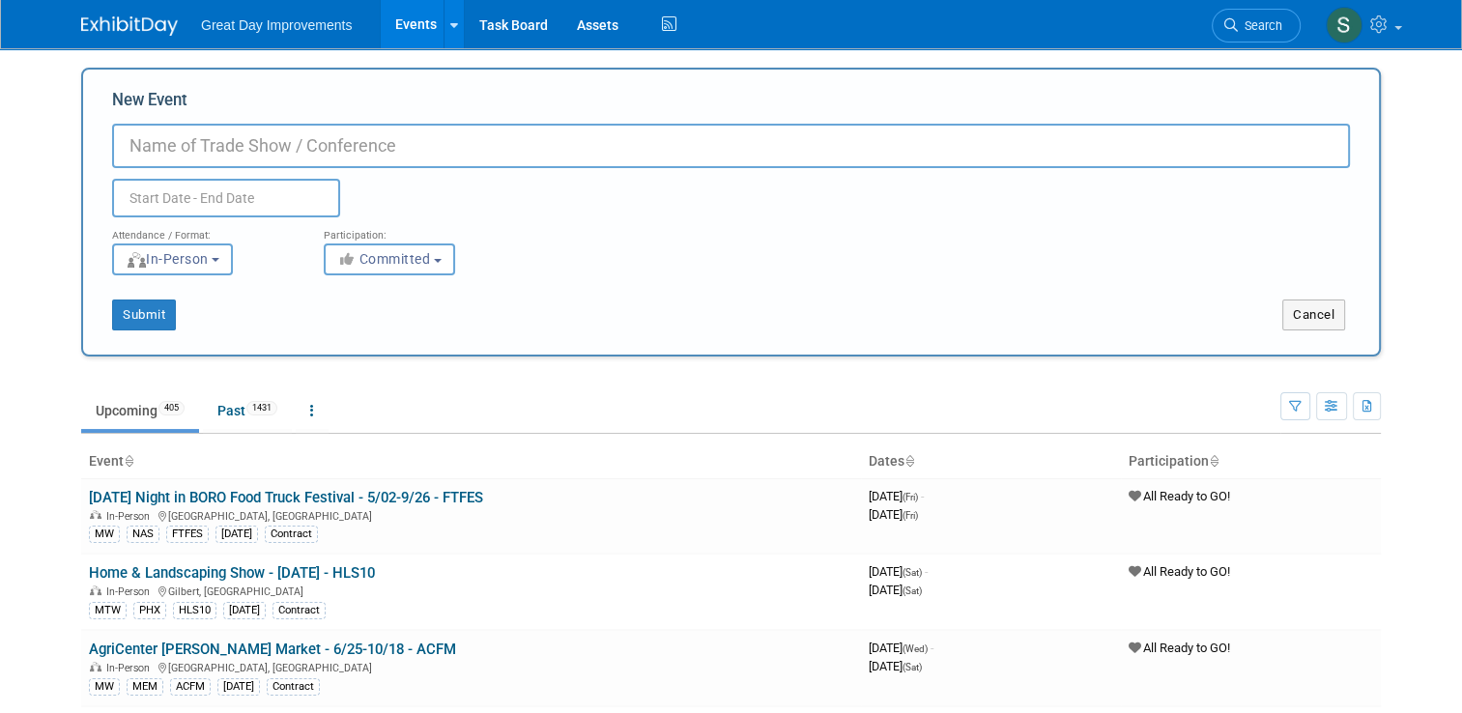
paste input "NCOCT"
click at [114, 143] on input "10/24-10/26 - NCOCT" at bounding box center [731, 146] width 1238 height 44
paste input "Northern Colorado Home Show - October"
type input "Northern [US_STATE] Home Show - October- 10/24-10/26 - NCOCT"
click at [379, 244] on button "Committed" at bounding box center [389, 260] width 131 height 32
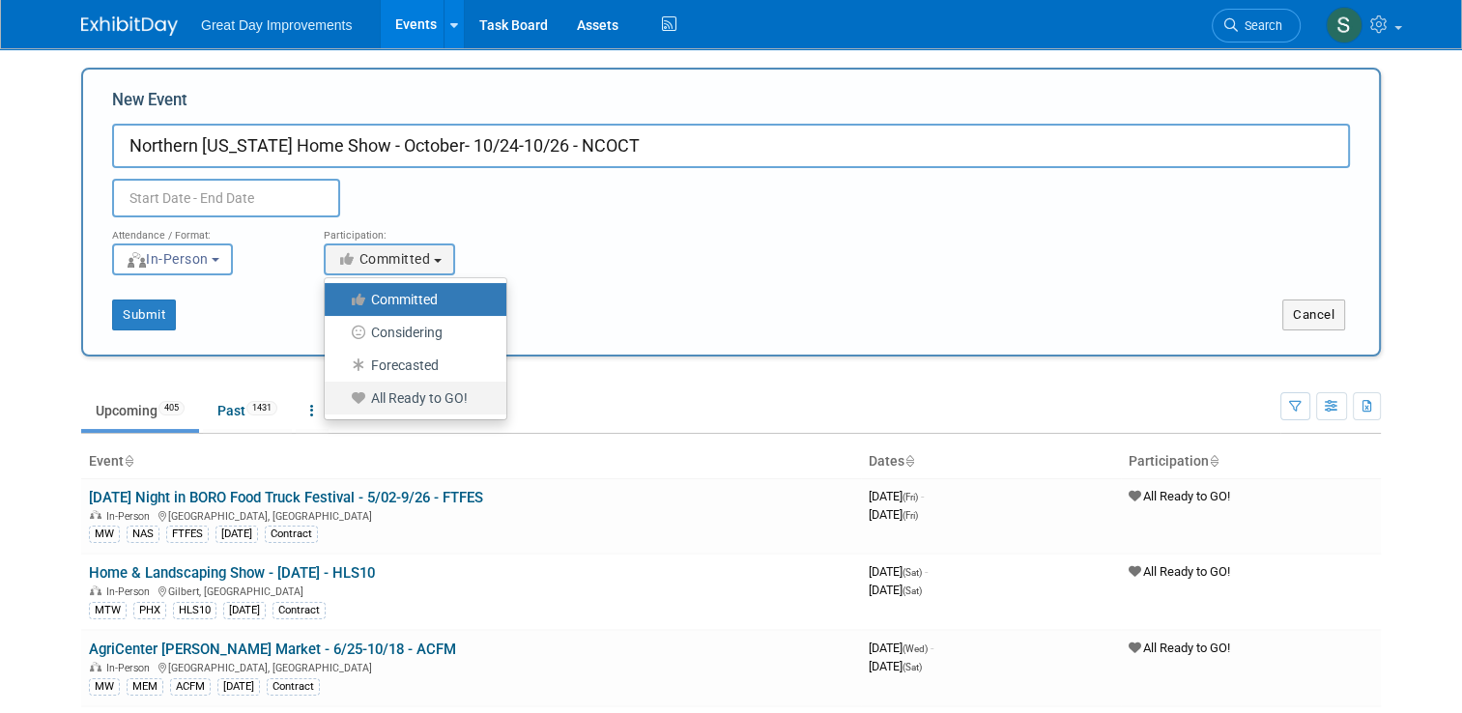
click at [414, 403] on label "All Ready to GO!" at bounding box center [410, 398] width 153 height 25
click at [342, 403] on input "All Ready to GO!" at bounding box center [336, 398] width 13 height 13
select select "102"
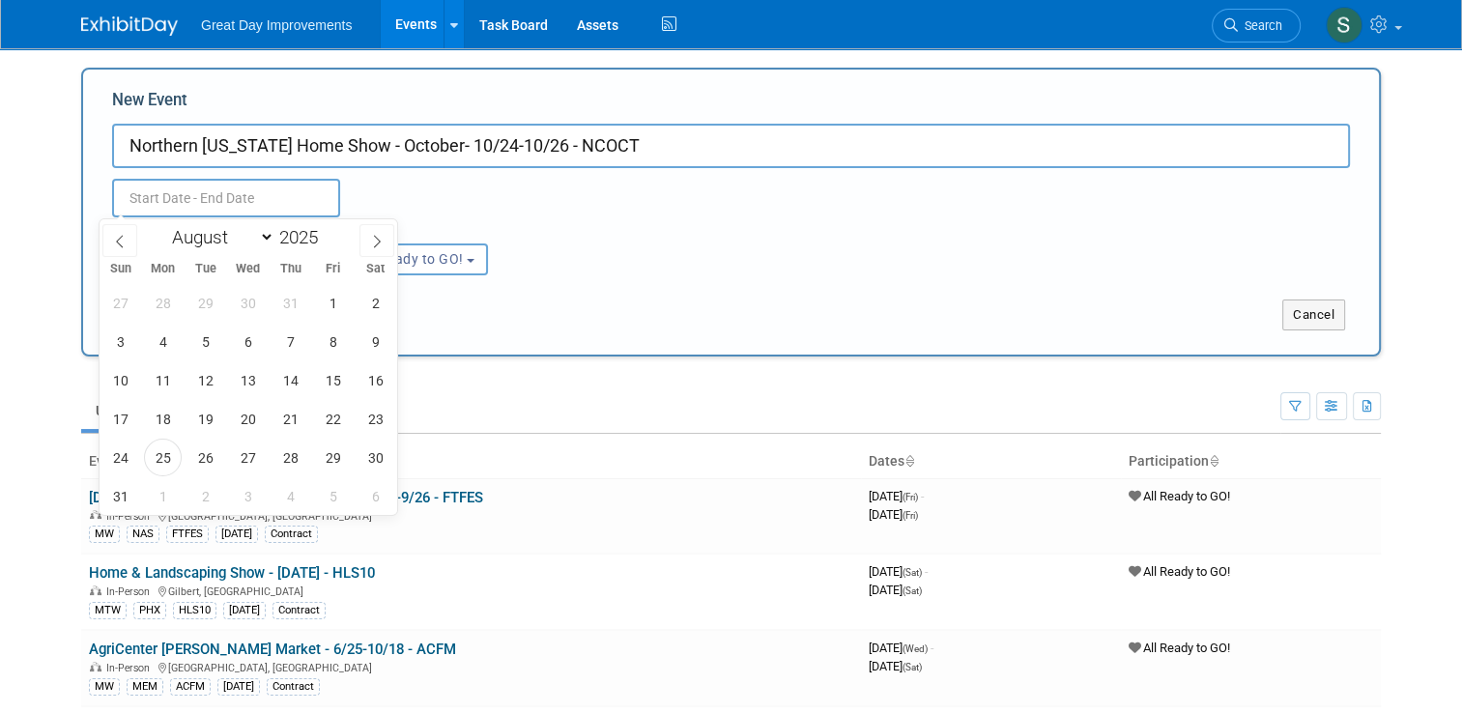
click at [284, 198] on input "text" at bounding box center [226, 198] width 228 height 39
click at [382, 237] on icon at bounding box center [377, 242] width 14 height 14
select select "9"
click at [336, 421] on span "24" at bounding box center [333, 419] width 38 height 38
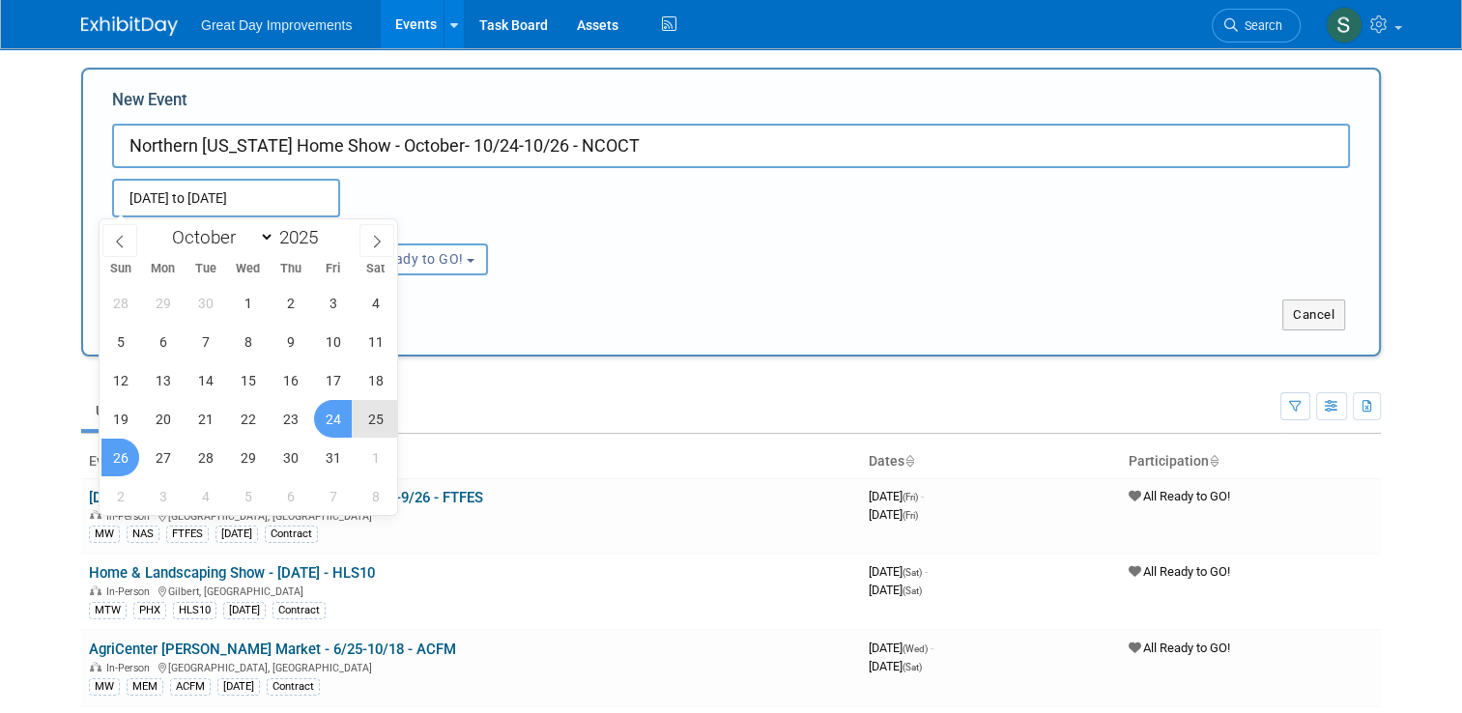
click at [123, 447] on span "26" at bounding box center [120, 458] width 38 height 38
type input "Oct 24, 2025 to Oct 26, 2025"
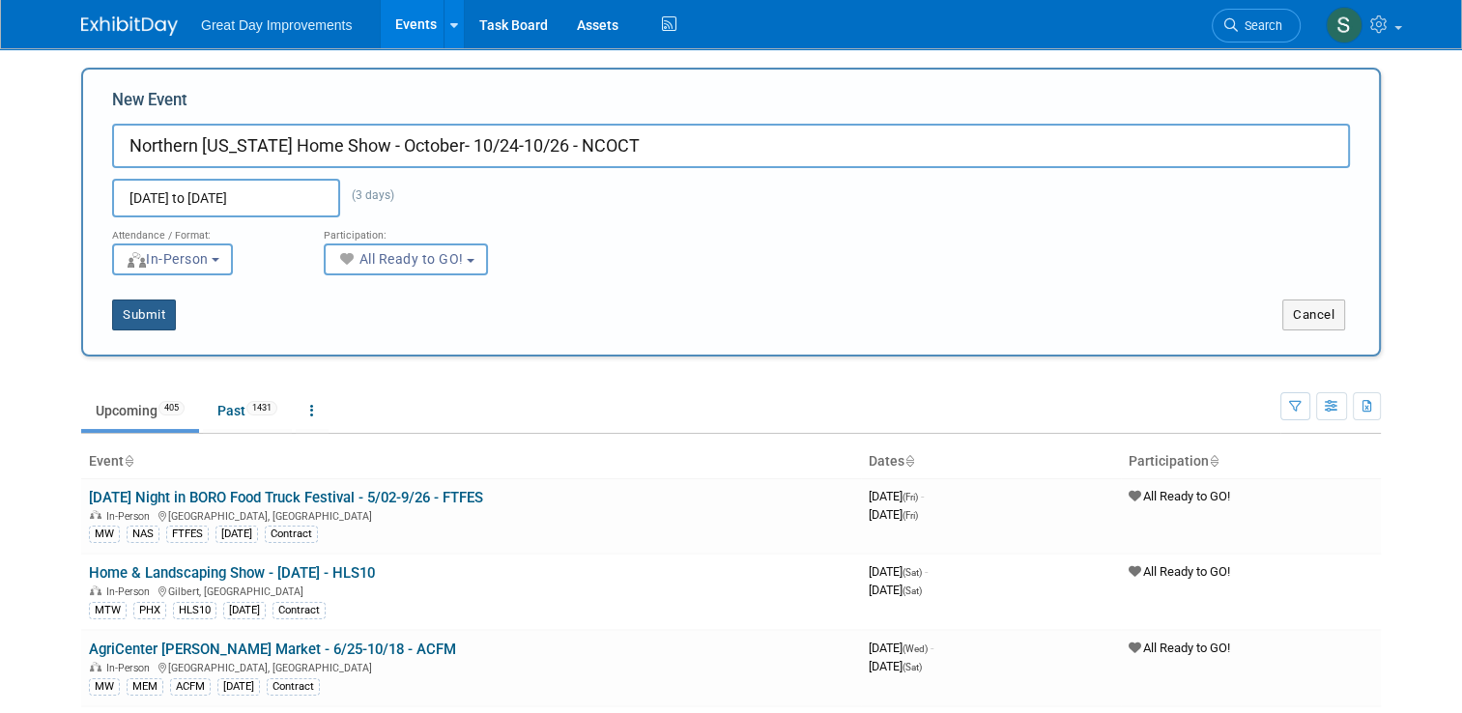
click at [143, 306] on button "Submit" at bounding box center [144, 315] width 64 height 31
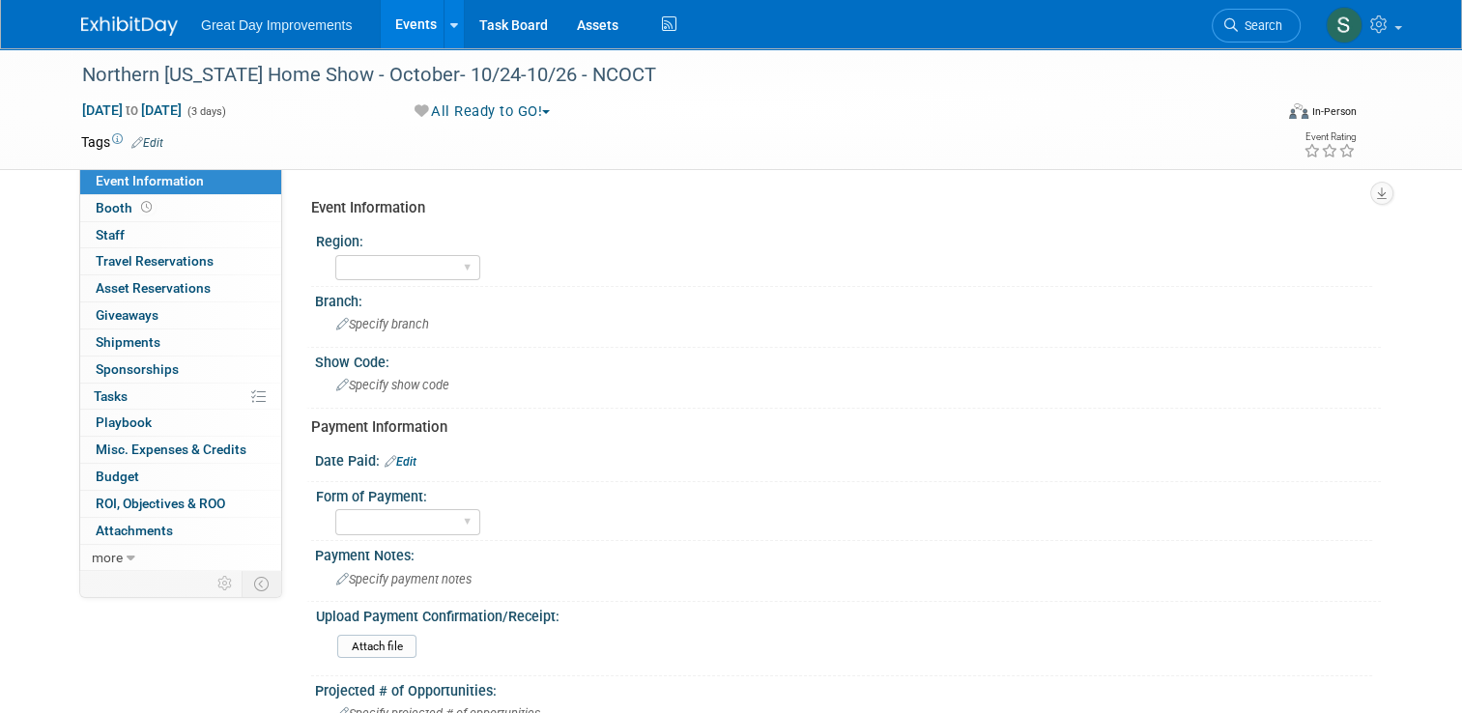
click at [139, 145] on link "Edit" at bounding box center [147, 143] width 32 height 14
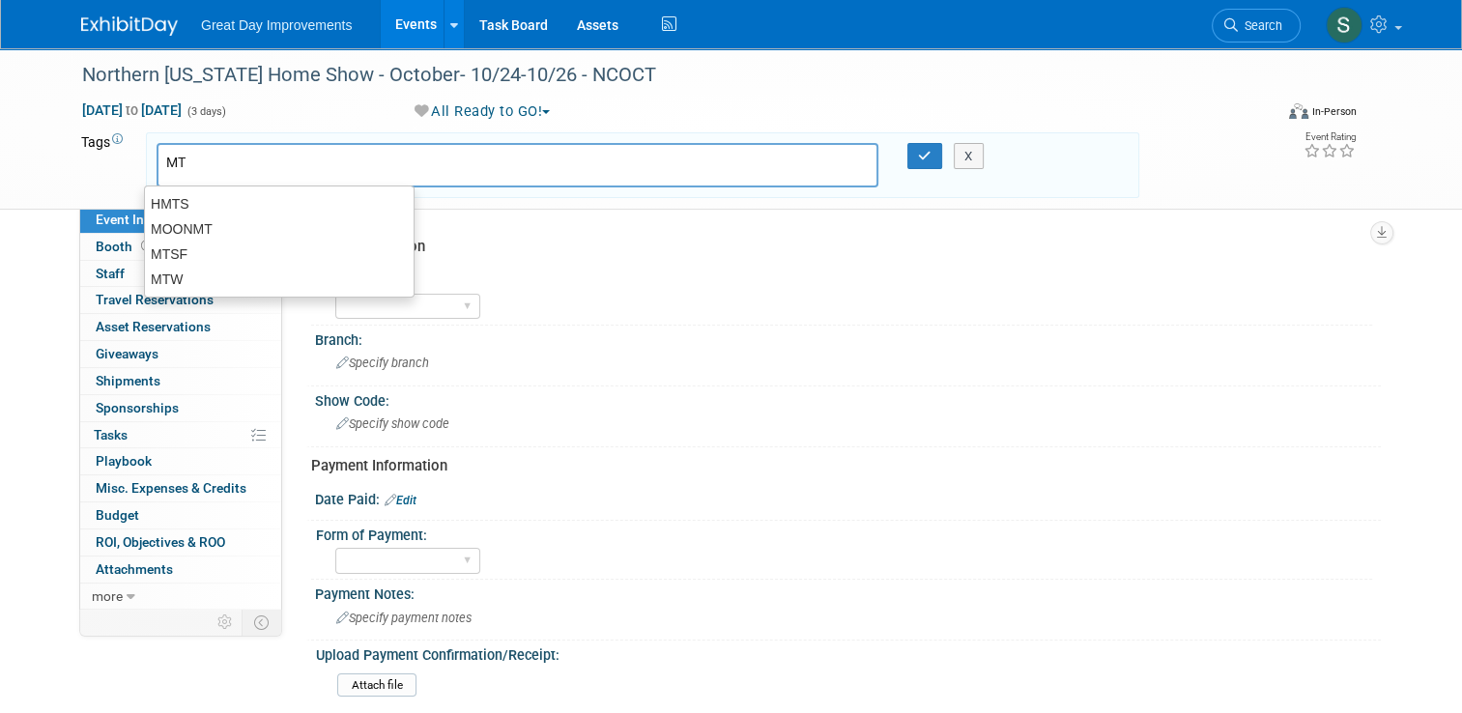
type input "MTW"
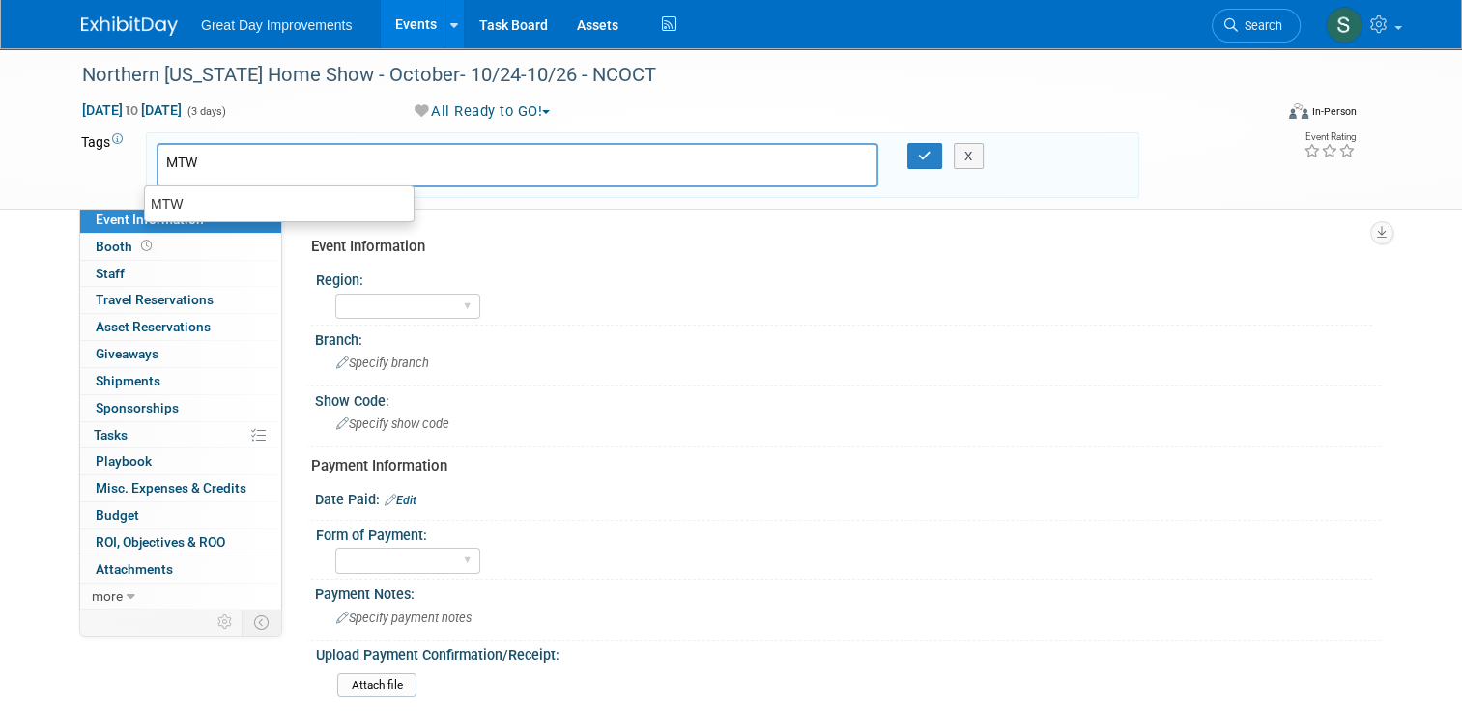
type input "MTW"
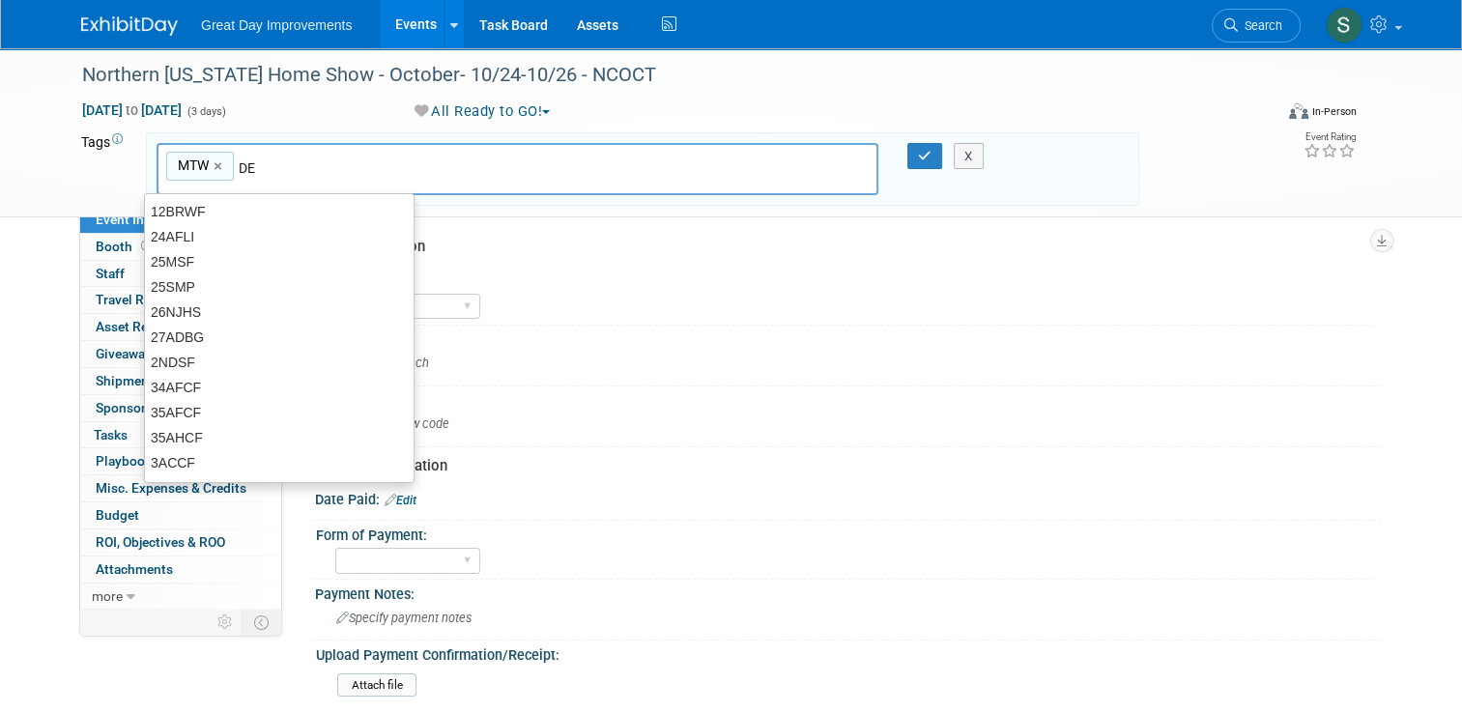
type input "DEN"
type input "MTW, DEN"
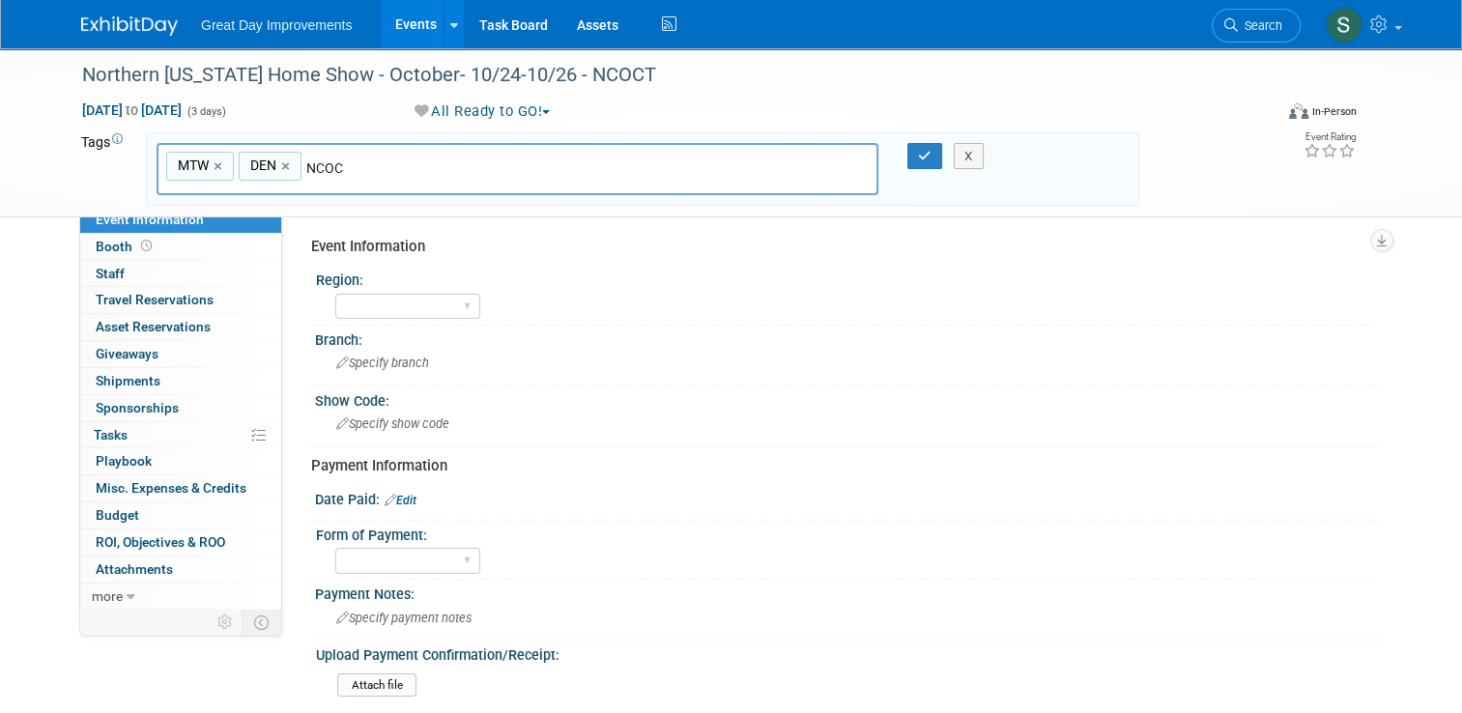
type input "NCOCT"
type input "MTW, DEN, NCOCT"
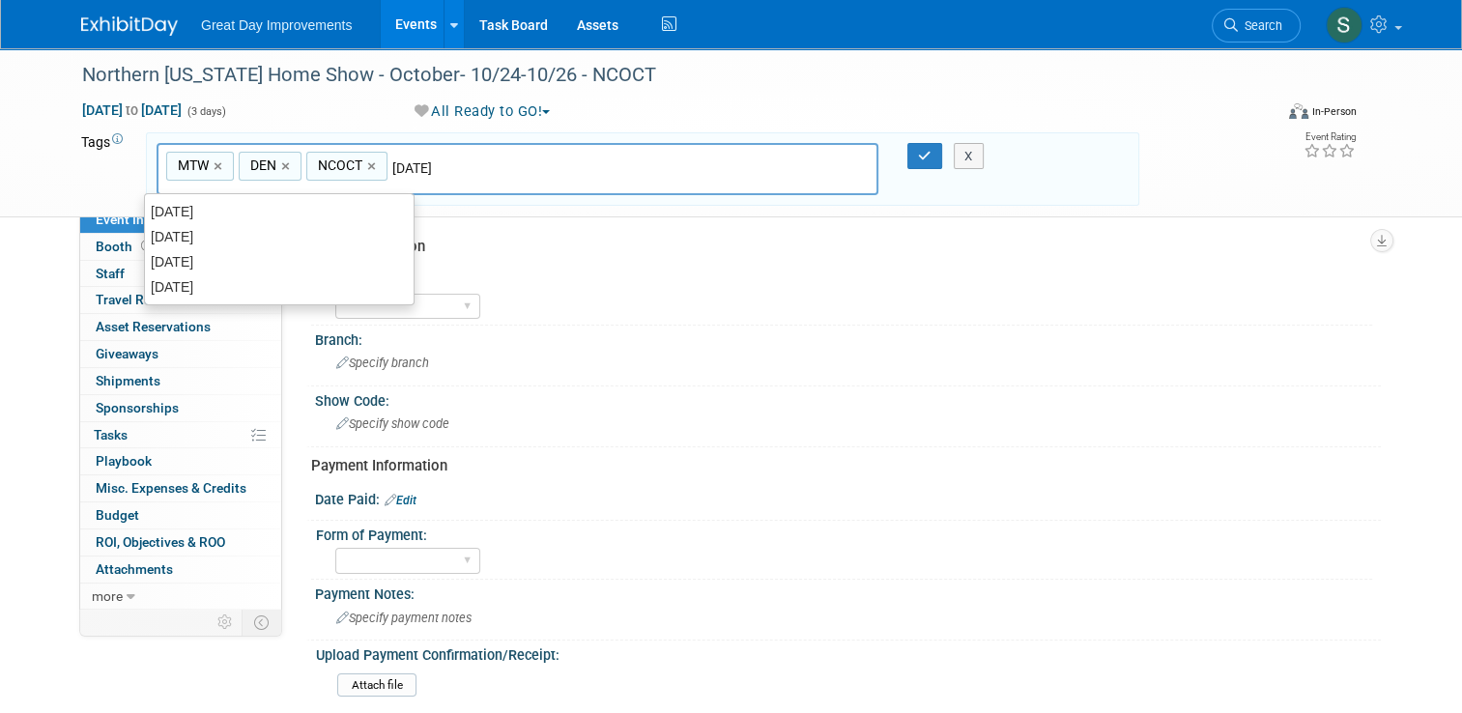
type input "[DATE]"
type input "MTW, DEN, NCOCT, OCT25"
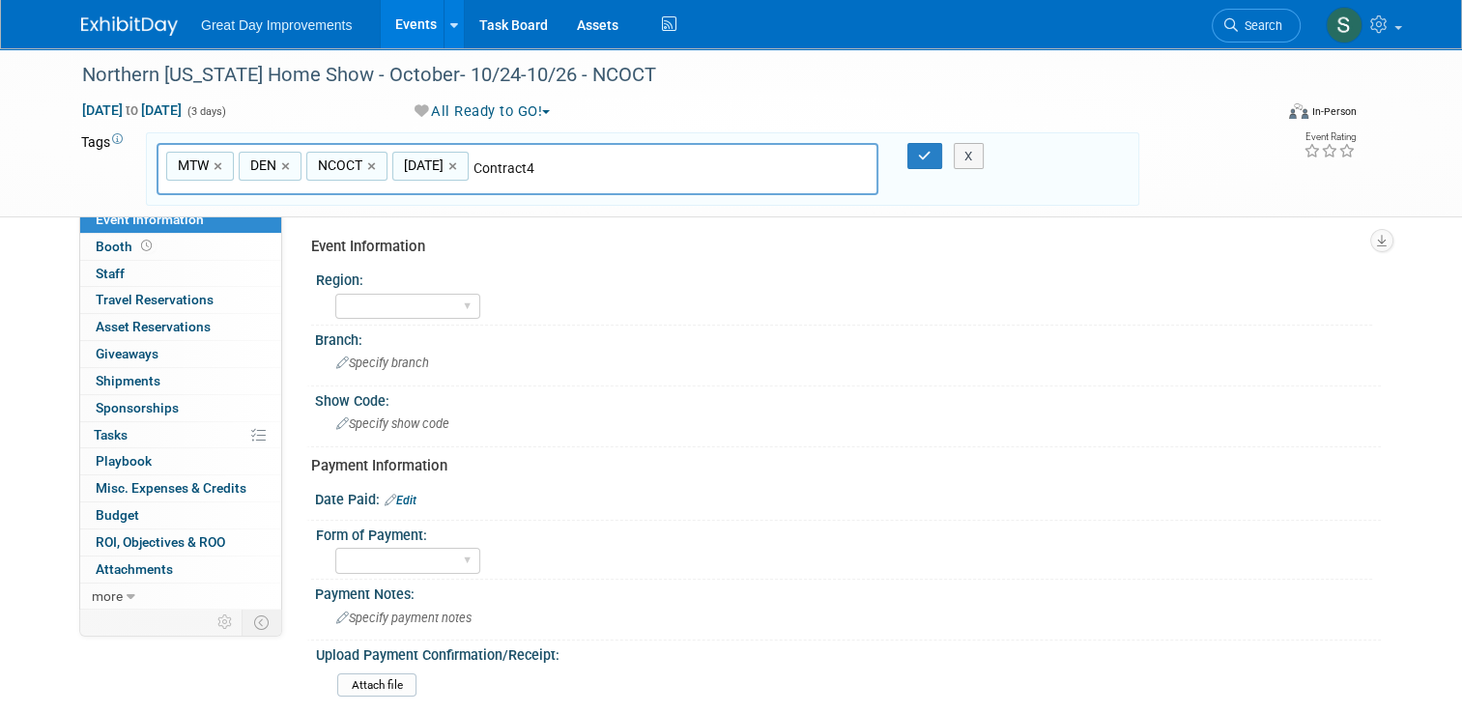
type input "Contract"
type input "MTW, DEN, NCOCT, OCT25, Contract"
click at [928, 152] on icon "button" at bounding box center [925, 156] width 14 height 13
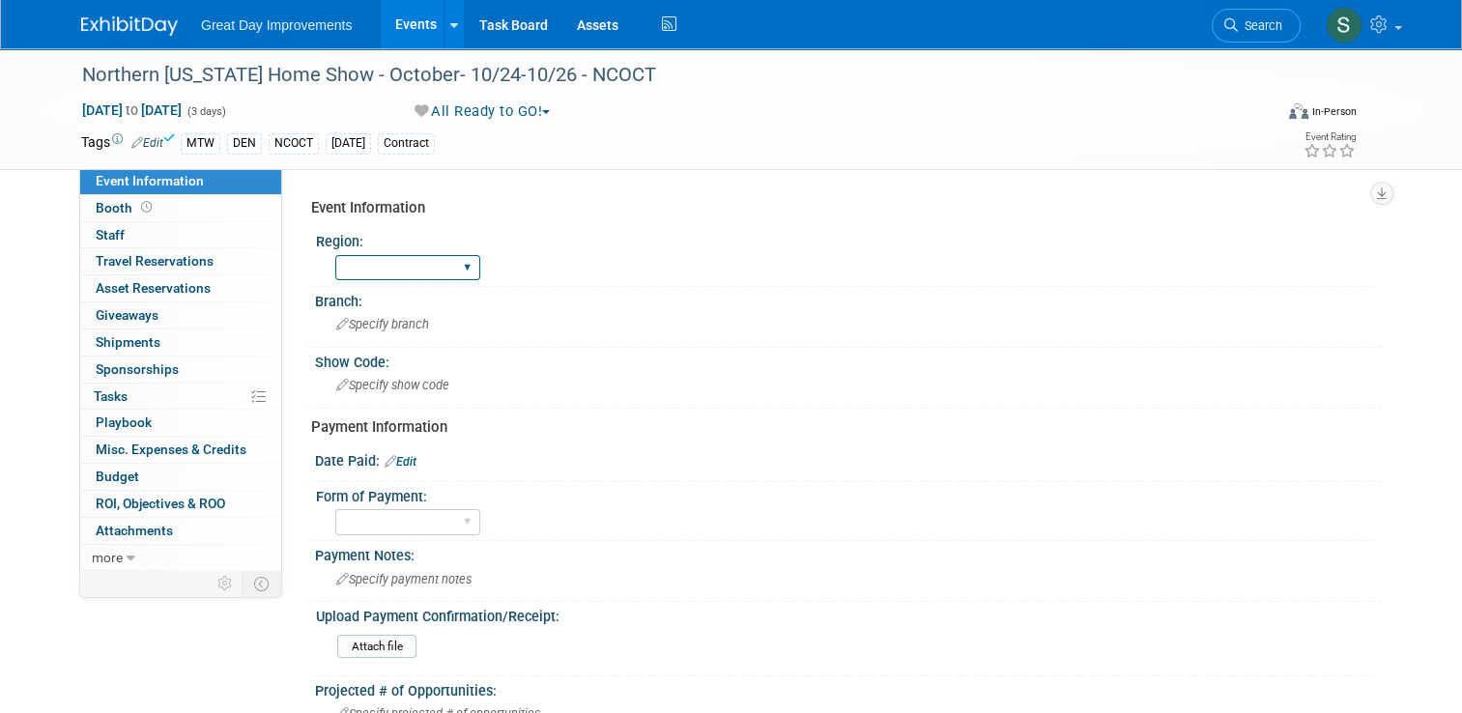
click at [426, 264] on select "GC MA MW MTW NE NEW OV PL PNW SA SE SC UMW FL" at bounding box center [407, 268] width 145 height 26
select select "MTW"
click at [335, 255] on select "GC MA MW MTW NE NEW OV PL PNW SA SE SC UMW FL" at bounding box center [407, 268] width 145 height 26
click at [397, 317] on span "Specify branch" at bounding box center [382, 324] width 93 height 14
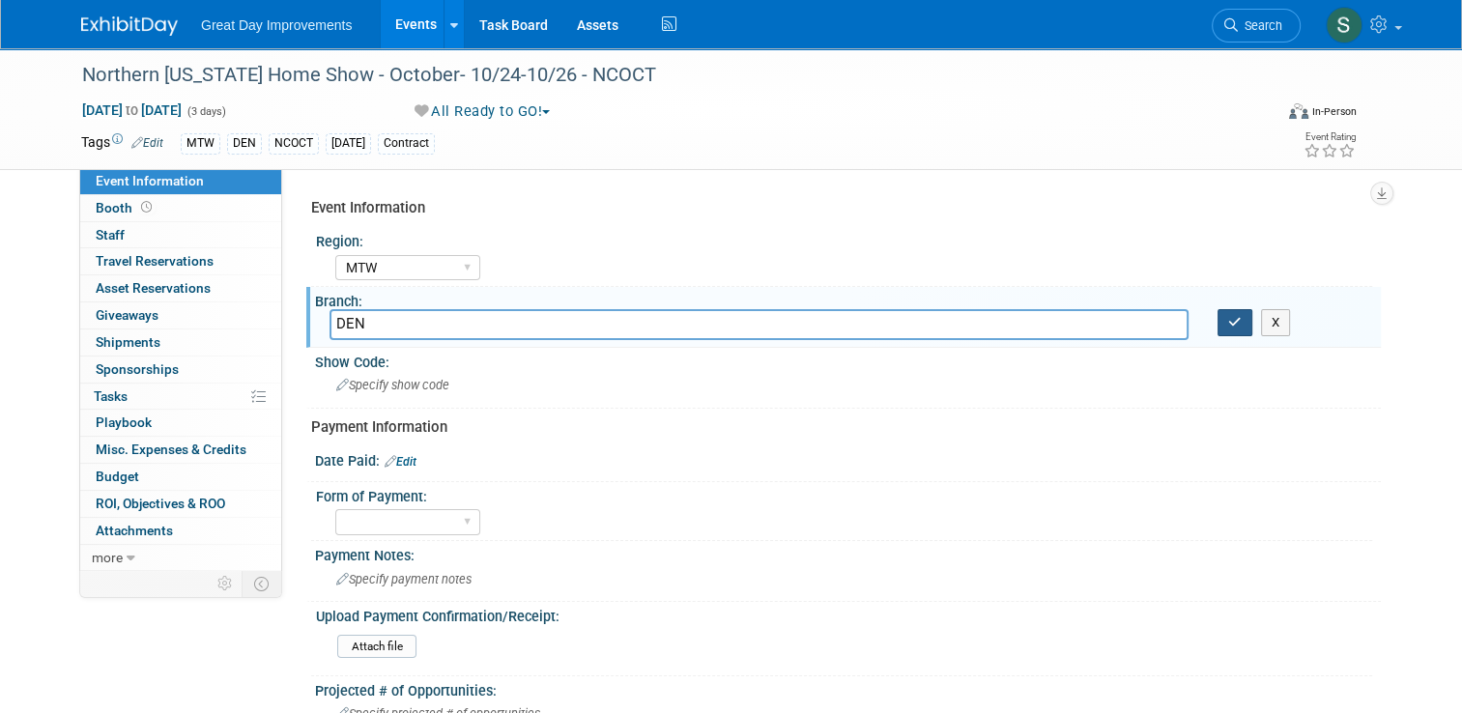
type input "DEN"
drag, startPoint x: 1233, startPoint y: 320, endPoint x: 630, endPoint y: 404, distance: 609.0
click at [630, 404] on div "Event Information Region: GC MA MW MTW NE NEW OV PL PNW SA SE SC UMW FL Branch:…" at bounding box center [839, 713] width 1056 height 1049
click at [1247, 330] on button "button" at bounding box center [1235, 322] width 35 height 27
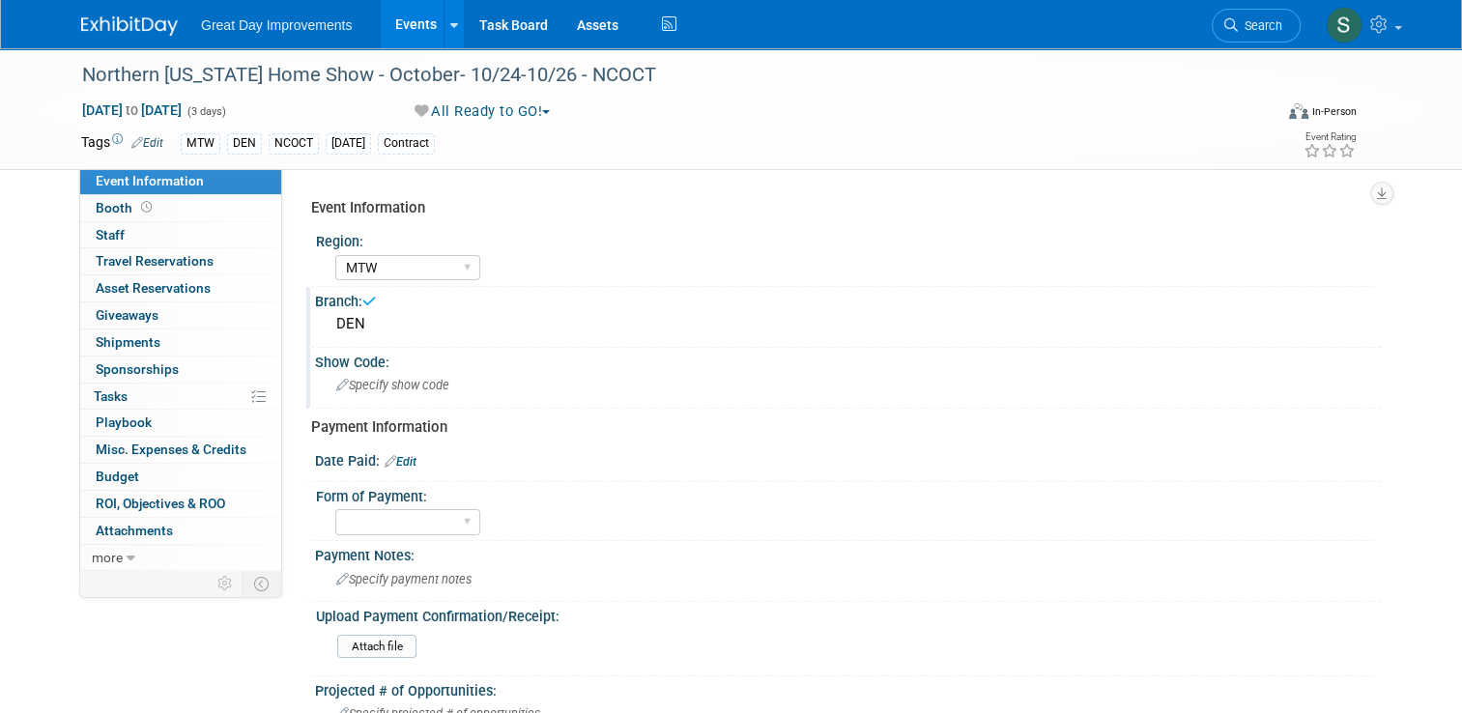
click at [668, 380] on div "Specify show code" at bounding box center [848, 385] width 1037 height 30
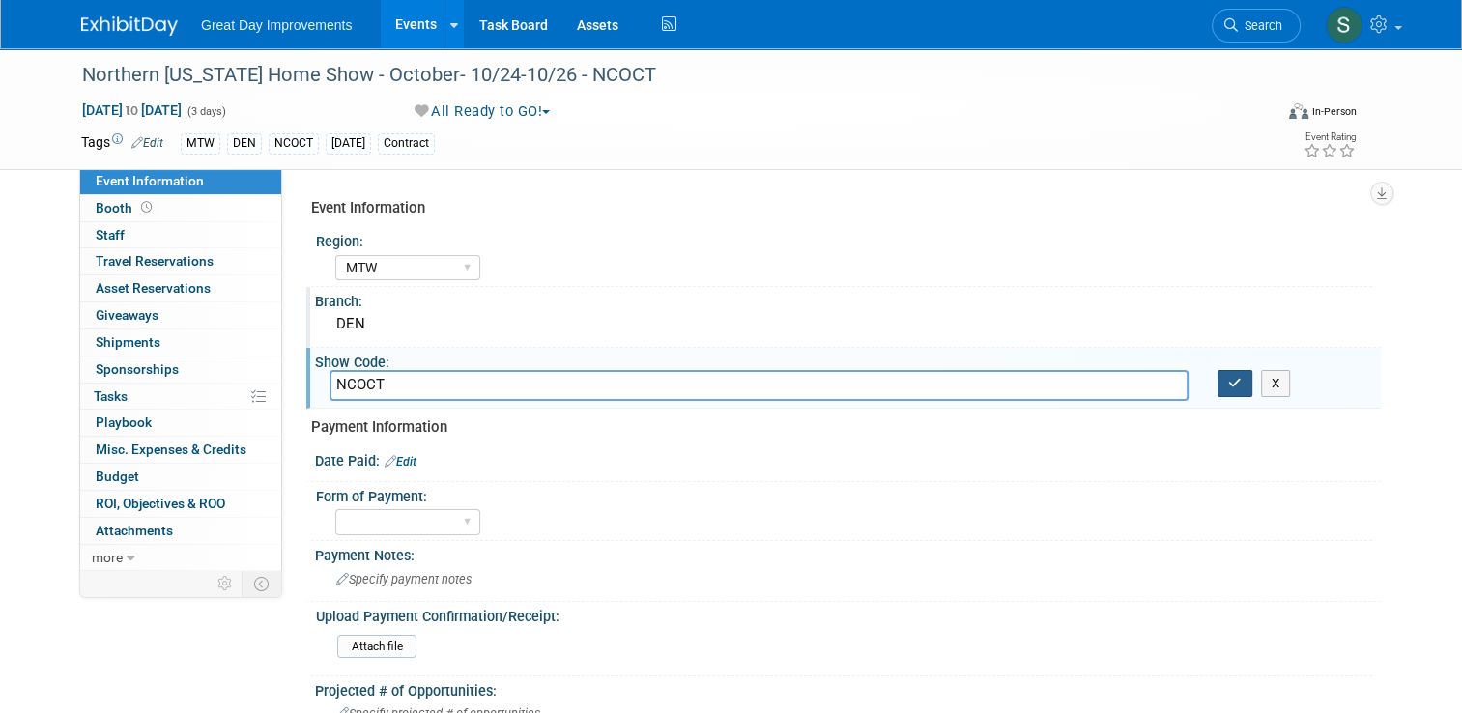
type input "NCOCT"
click at [1235, 388] on button "button" at bounding box center [1235, 383] width 35 height 27
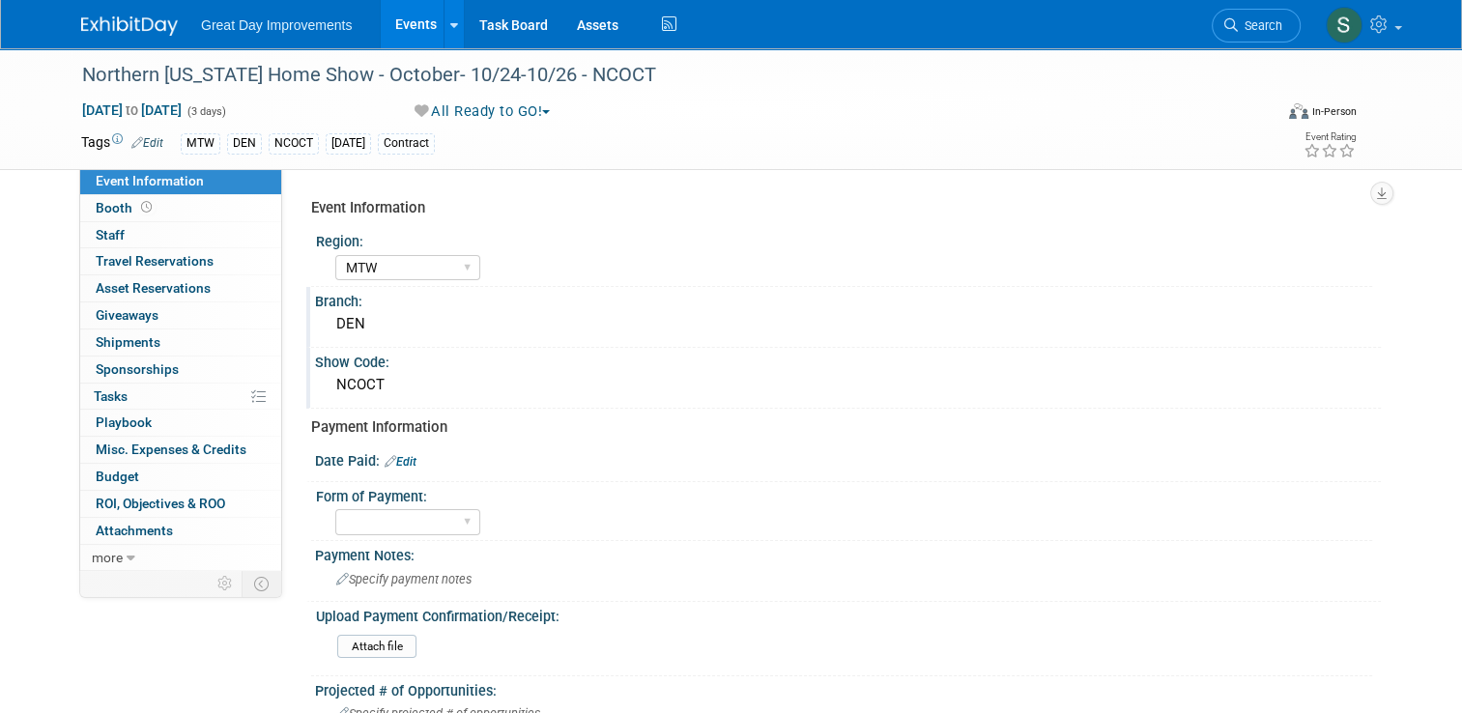
click at [124, 23] on img at bounding box center [129, 25] width 97 height 19
